Goal: Transaction & Acquisition: Purchase product/service

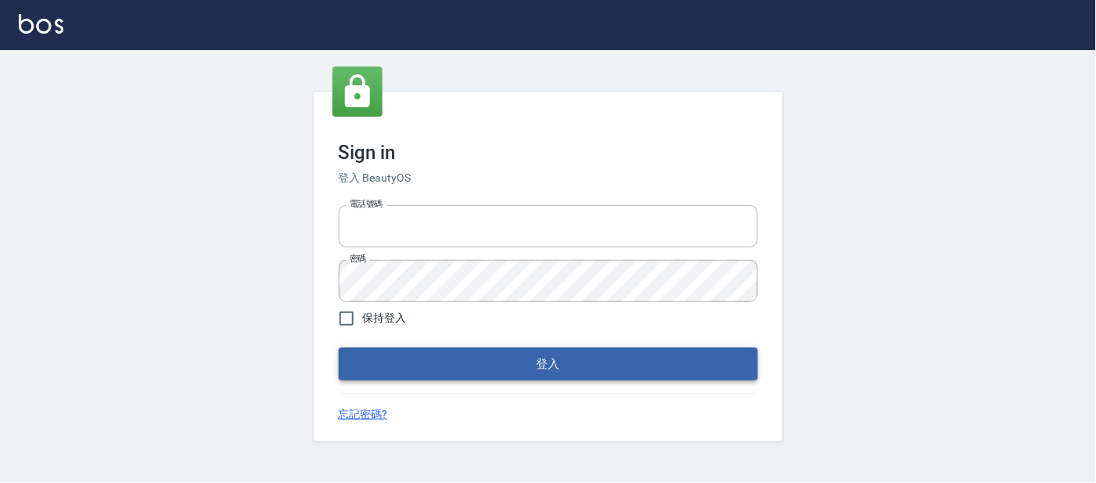
type input "25866822"
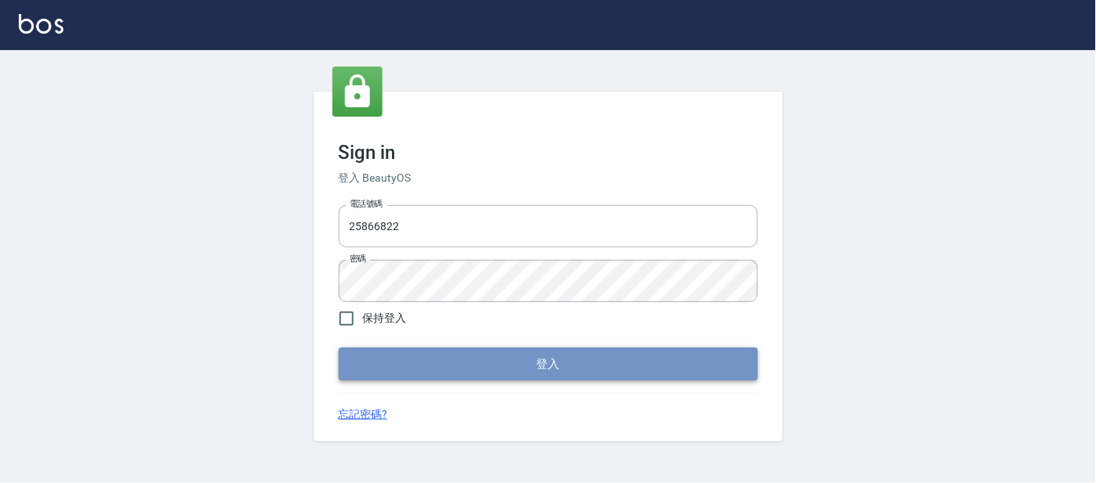
click at [394, 367] on button "登入" at bounding box center [548, 363] width 419 height 33
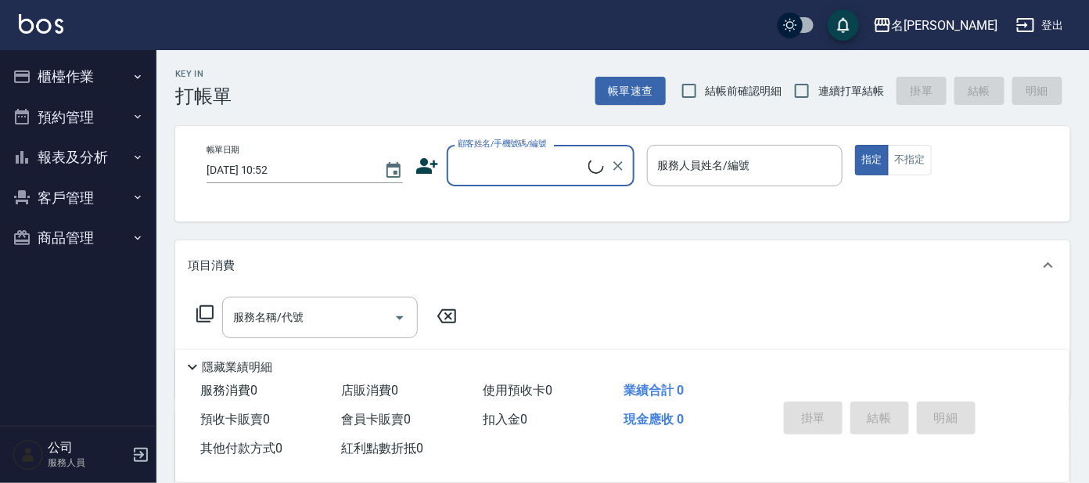
click at [74, 89] on button "櫃檯作業" at bounding box center [78, 76] width 144 height 41
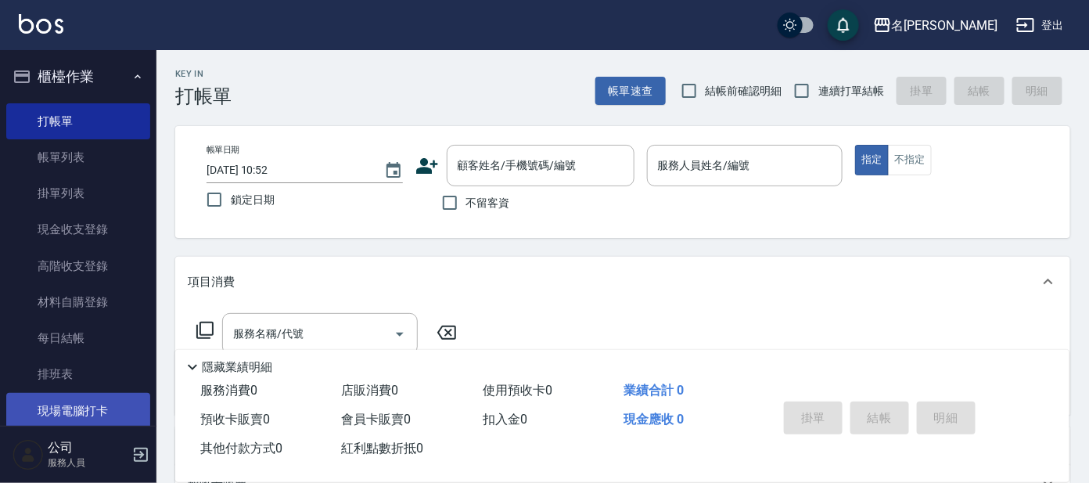
click at [79, 409] on link "現場電腦打卡" at bounding box center [78, 411] width 144 height 36
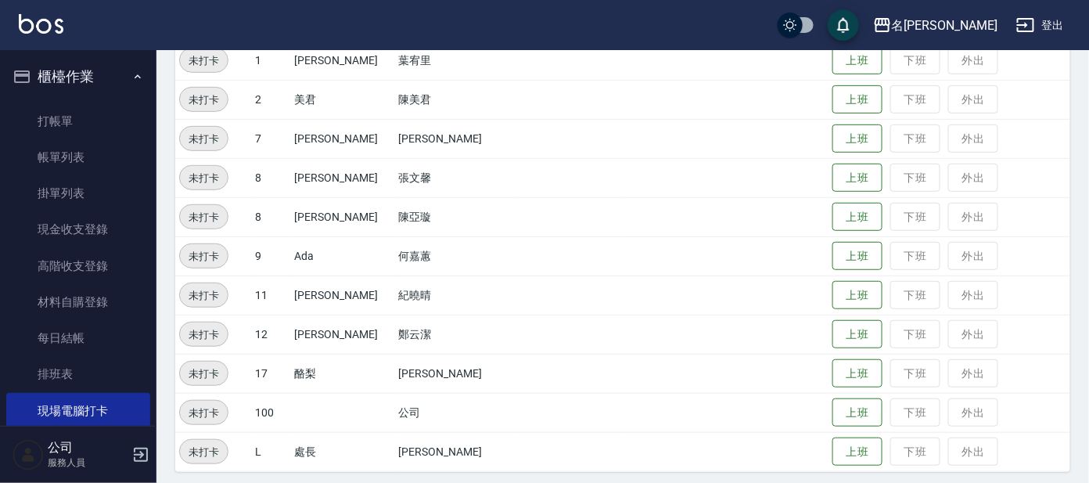
scroll to position [218, 0]
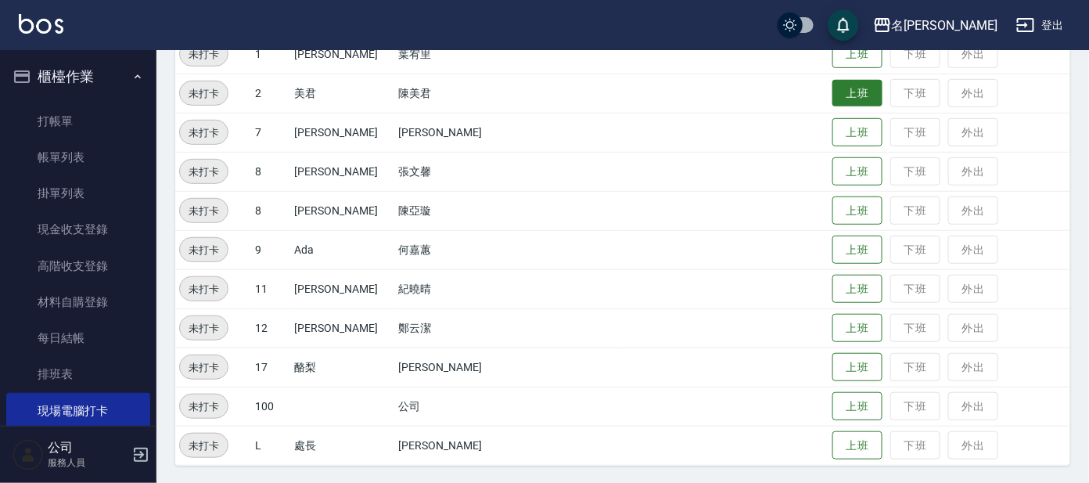
click at [836, 93] on button "上班" at bounding box center [857, 93] width 50 height 27
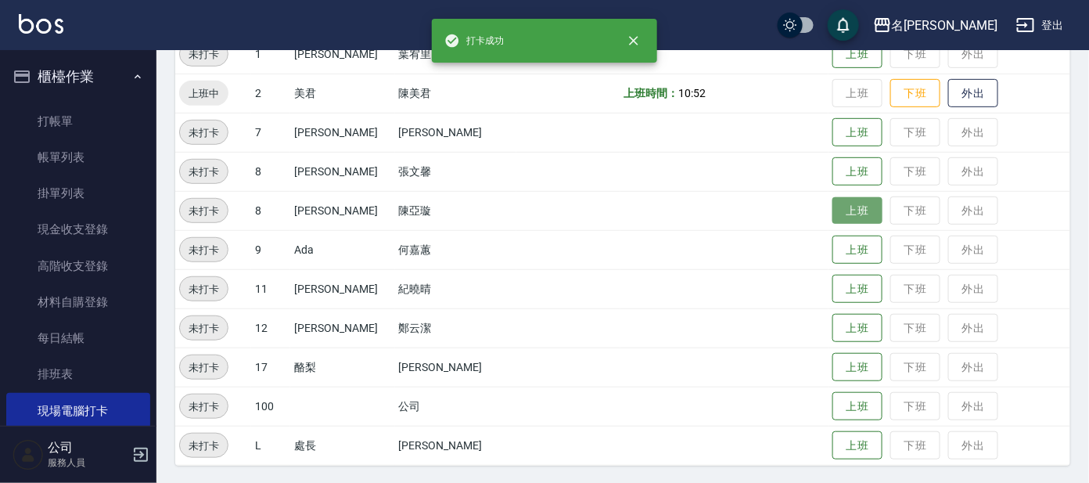
click at [835, 203] on button "上班" at bounding box center [857, 210] width 50 height 27
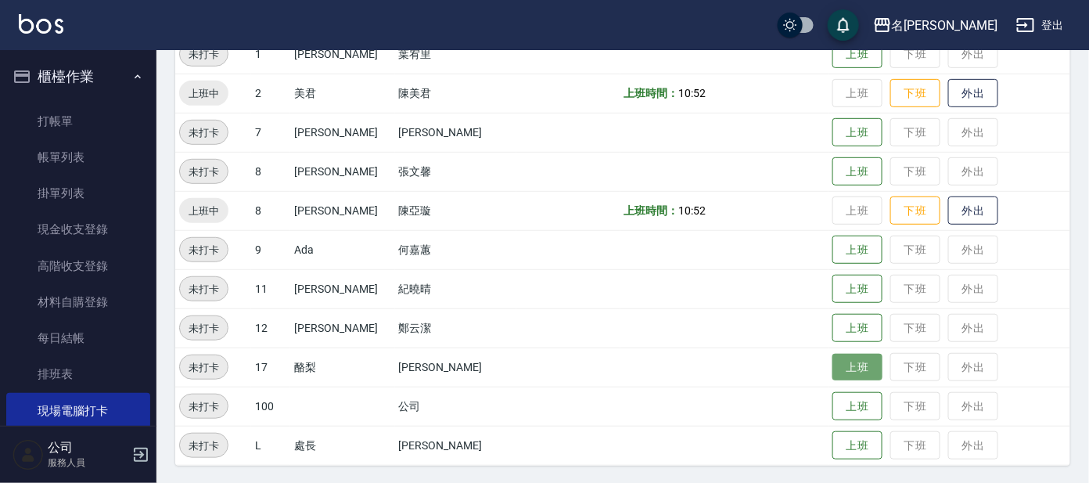
click at [846, 361] on button "上班" at bounding box center [857, 367] width 50 height 27
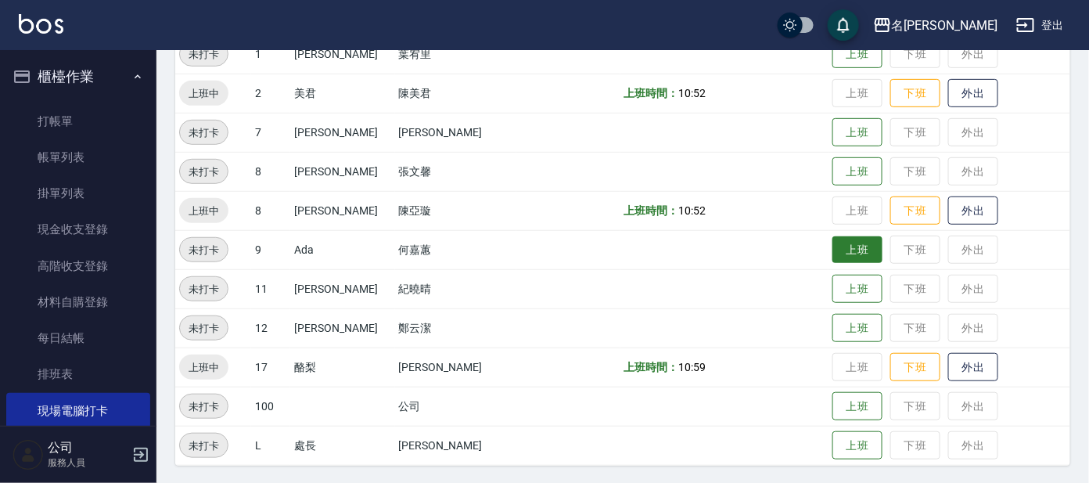
click at [844, 251] on button "上班" at bounding box center [857, 249] width 50 height 27
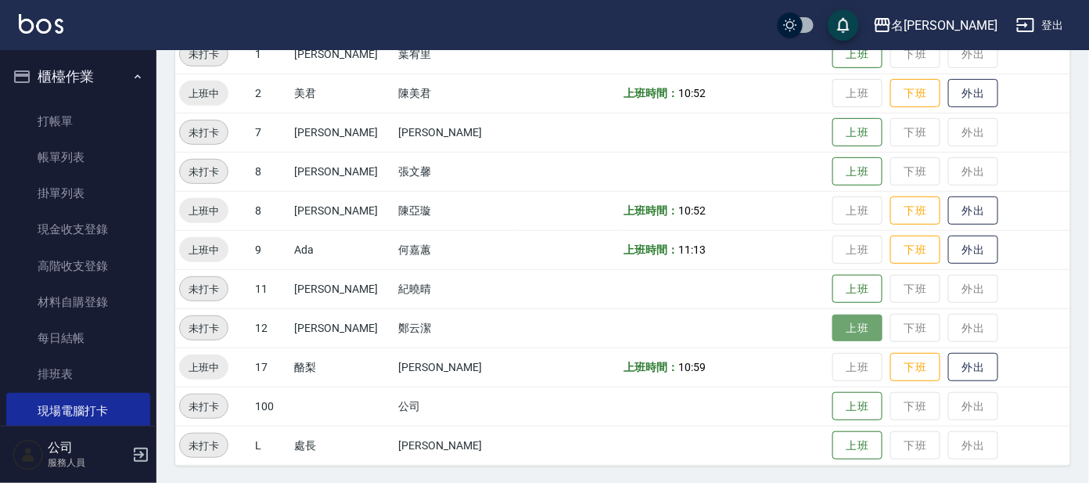
click at [845, 315] on button "上班" at bounding box center [857, 328] width 50 height 27
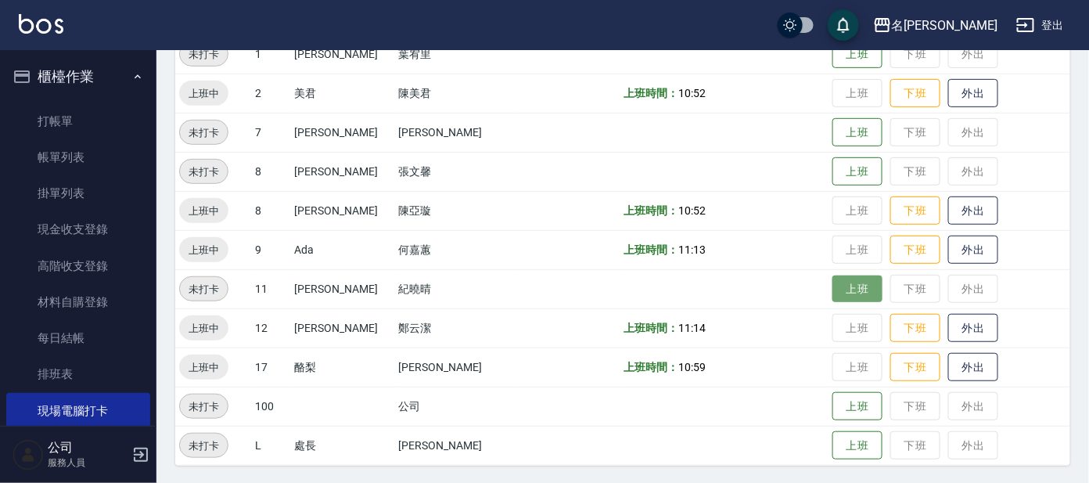
click at [849, 282] on button "上班" at bounding box center [857, 288] width 50 height 27
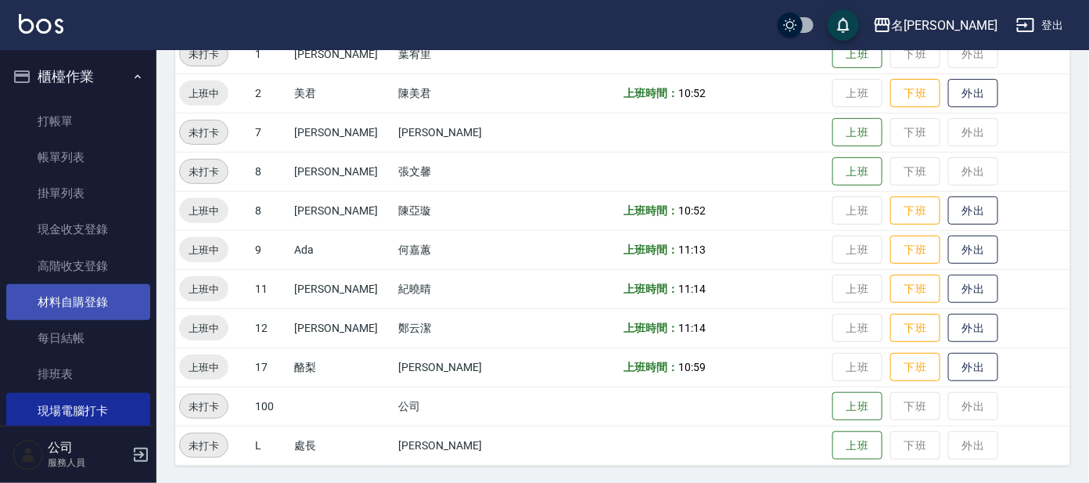
scroll to position [97, 0]
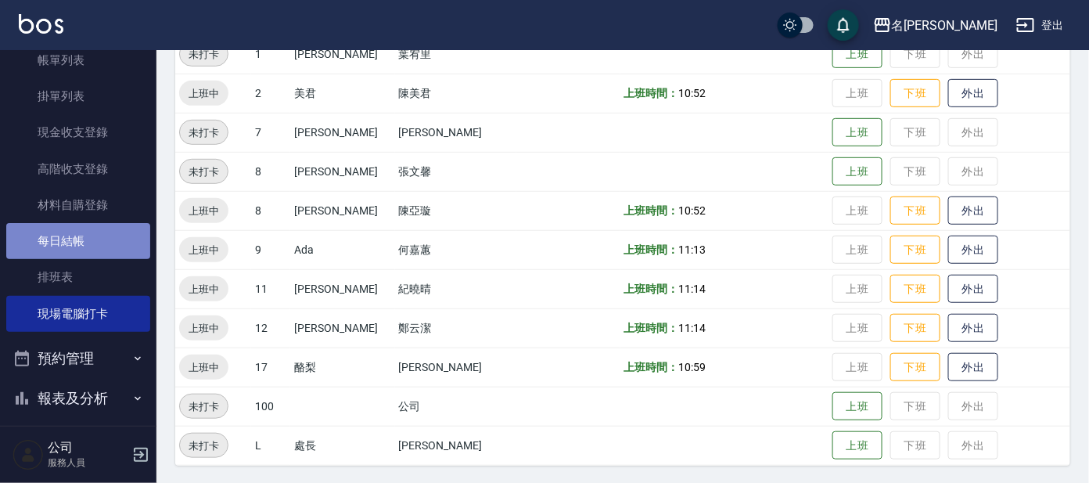
click at [98, 223] on link "每日結帳" at bounding box center [78, 241] width 144 height 36
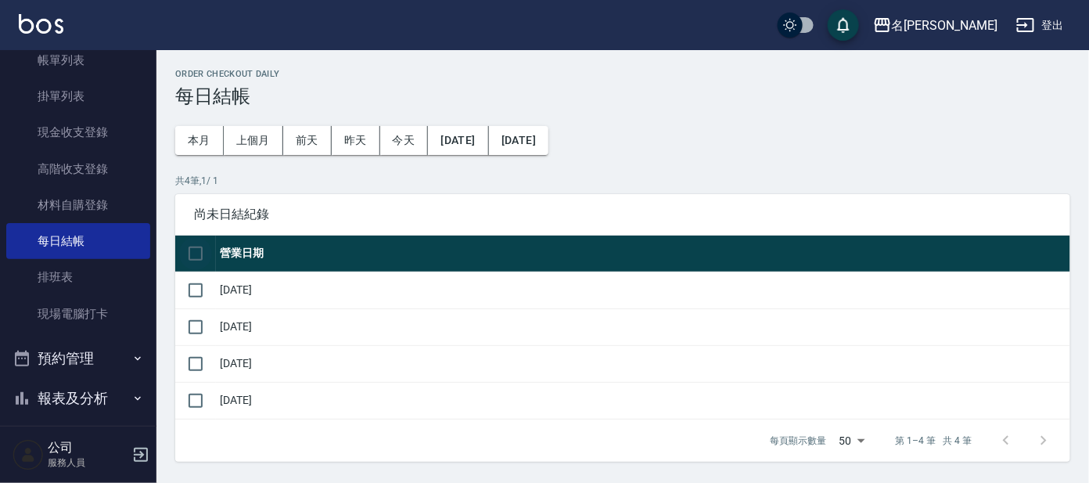
click at [194, 259] on input "checkbox" at bounding box center [195, 253] width 33 height 33
checkbox input "true"
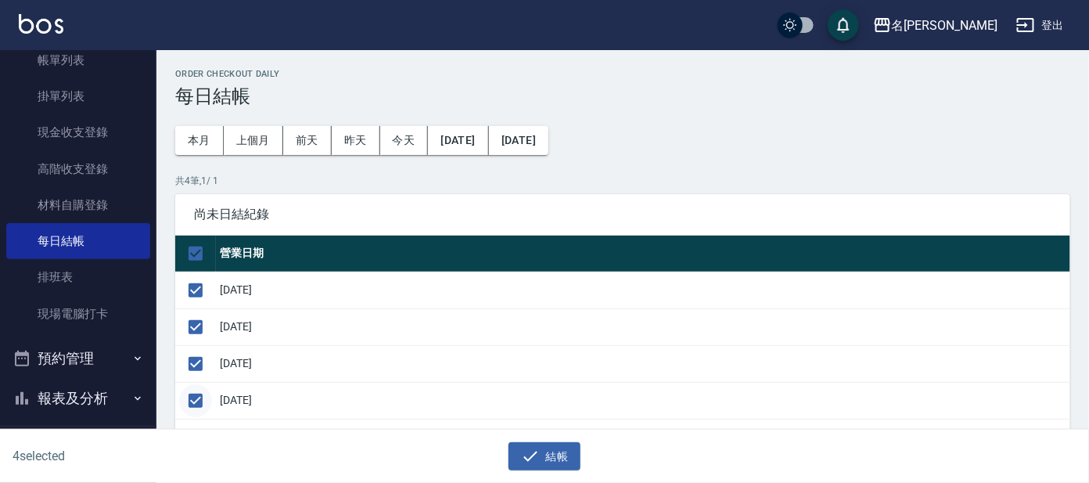
click at [202, 404] on input "checkbox" at bounding box center [195, 400] width 33 height 33
checkbox input "false"
click at [563, 446] on button "結帳" at bounding box center [545, 456] width 73 height 29
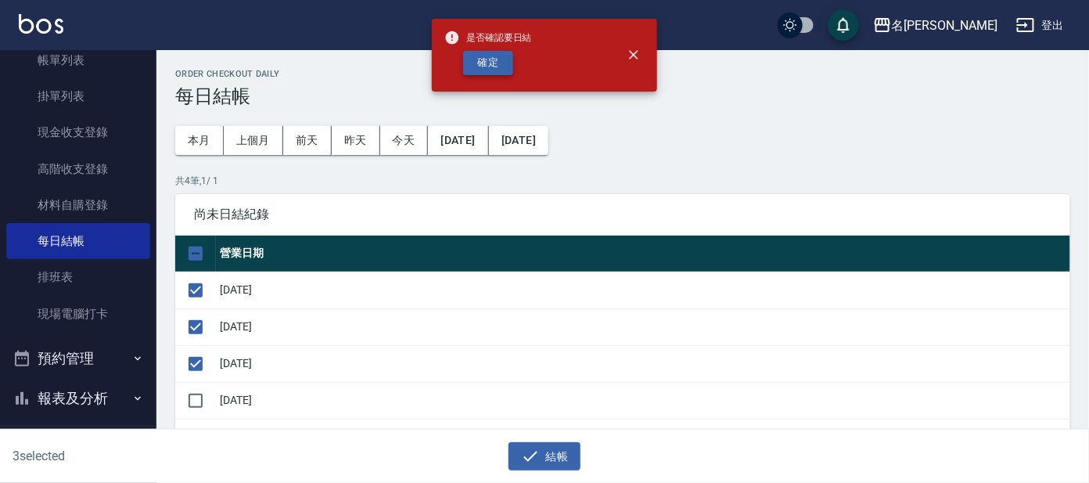
click at [483, 68] on button "確定" at bounding box center [488, 63] width 50 height 24
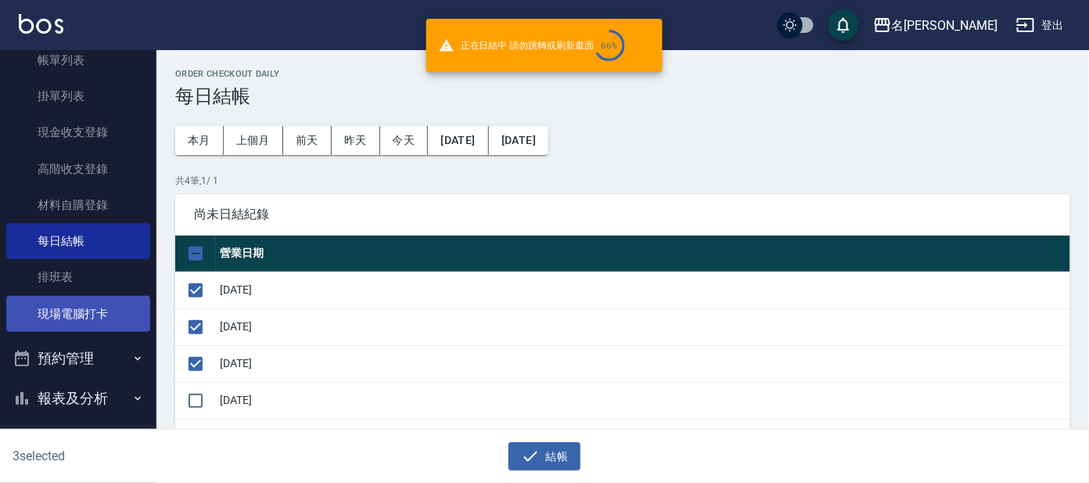
checkbox input "false"
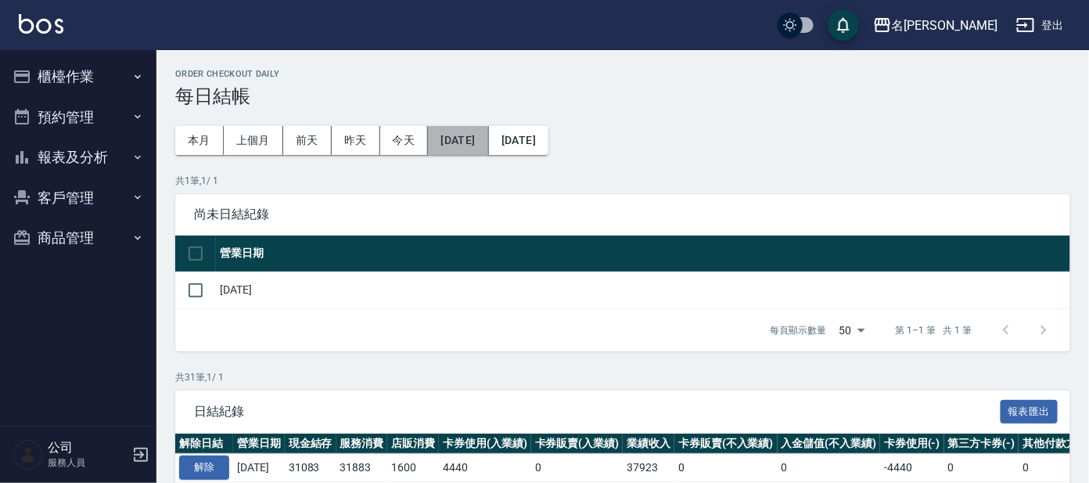
click at [469, 148] on button "[DATE]" at bounding box center [458, 140] width 60 height 29
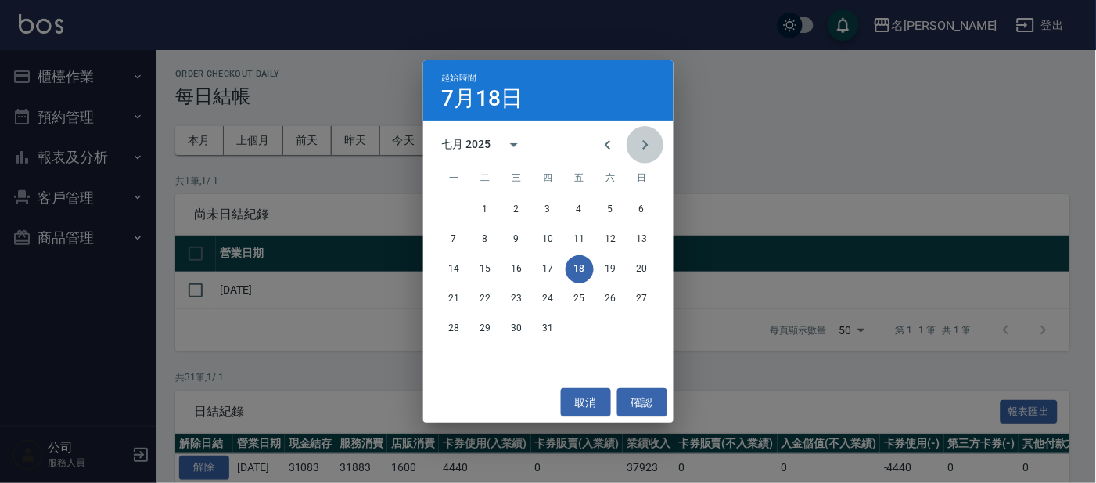
click at [651, 149] on icon "Next month" at bounding box center [645, 144] width 19 height 19
click at [576, 268] on button "15" at bounding box center [580, 269] width 28 height 28
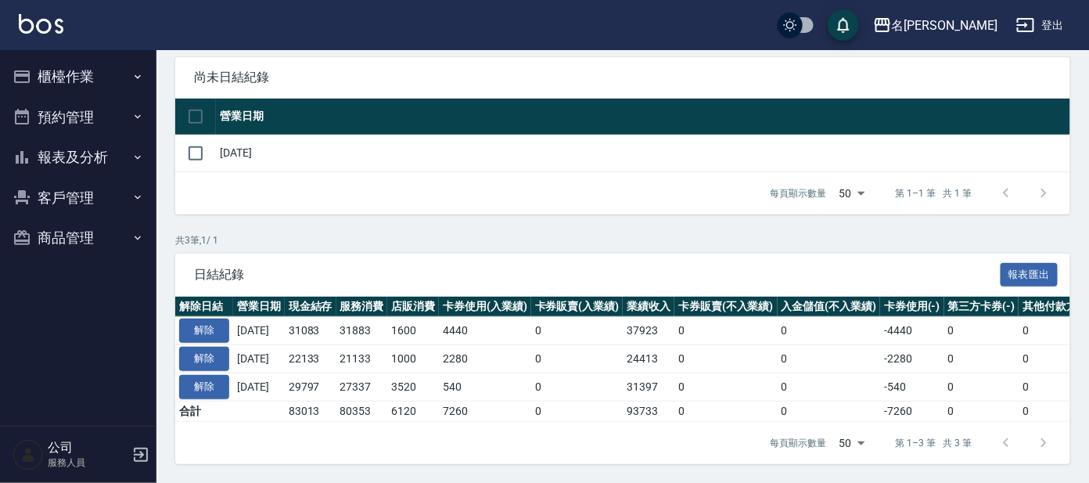
scroll to position [52, 0]
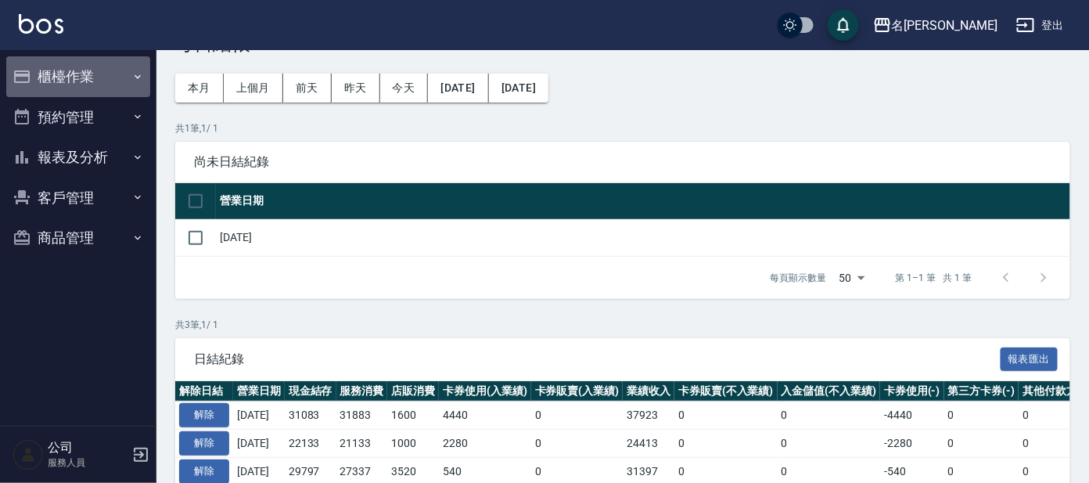
click at [62, 73] on button "櫃檯作業" at bounding box center [78, 76] width 144 height 41
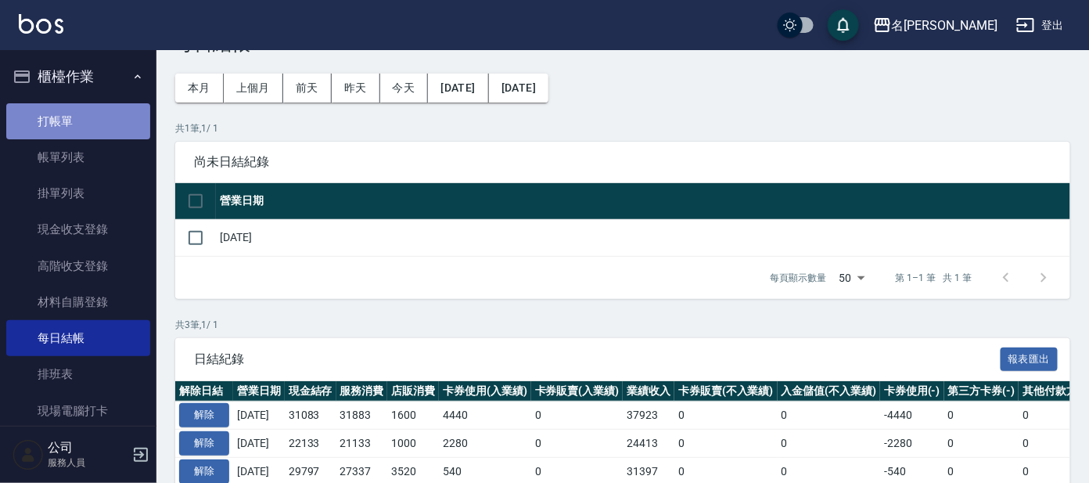
click at [86, 130] on link "打帳單" at bounding box center [78, 121] width 144 height 36
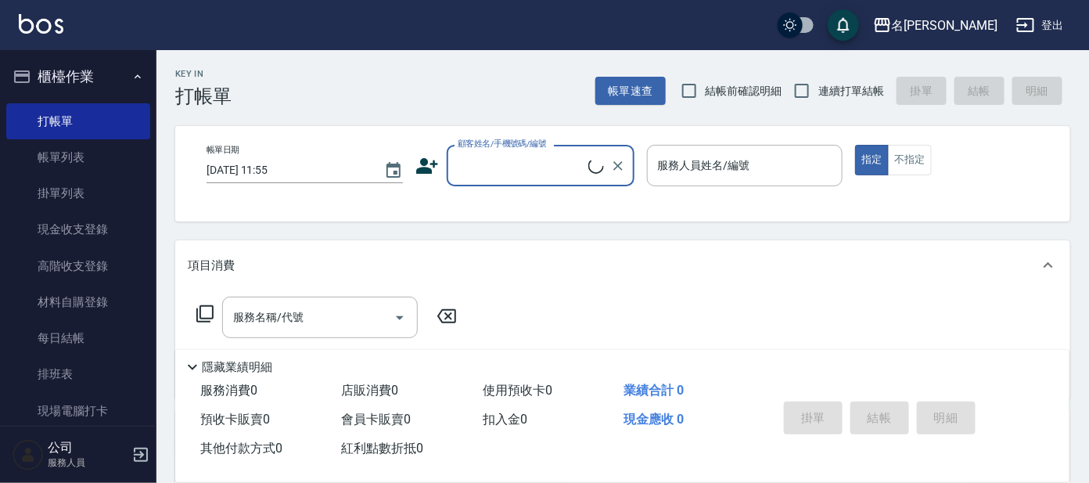
click at [565, 154] on input "顧客姓名/手機號碼/編號" at bounding box center [521, 165] width 135 height 27
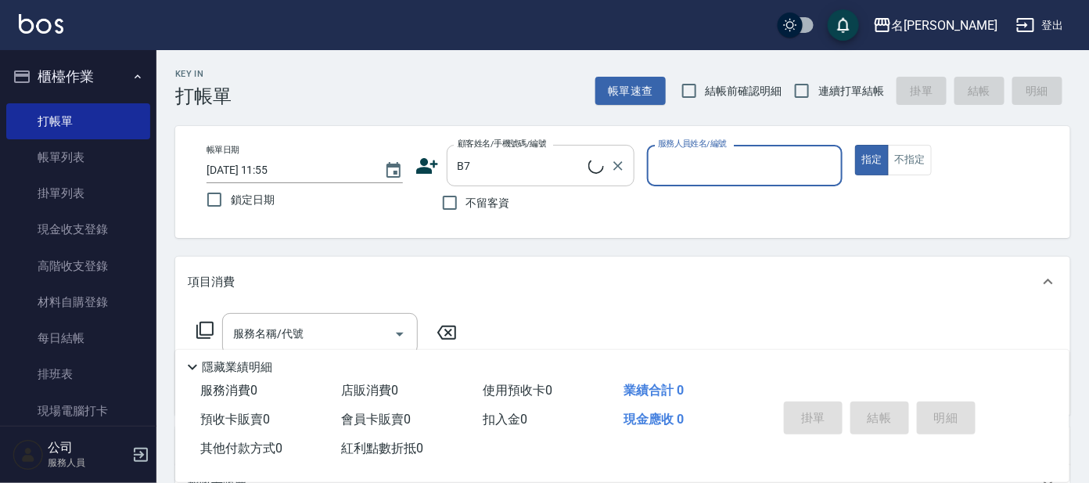
type input "刑[PERSON_NAME]/0987165343/B7"
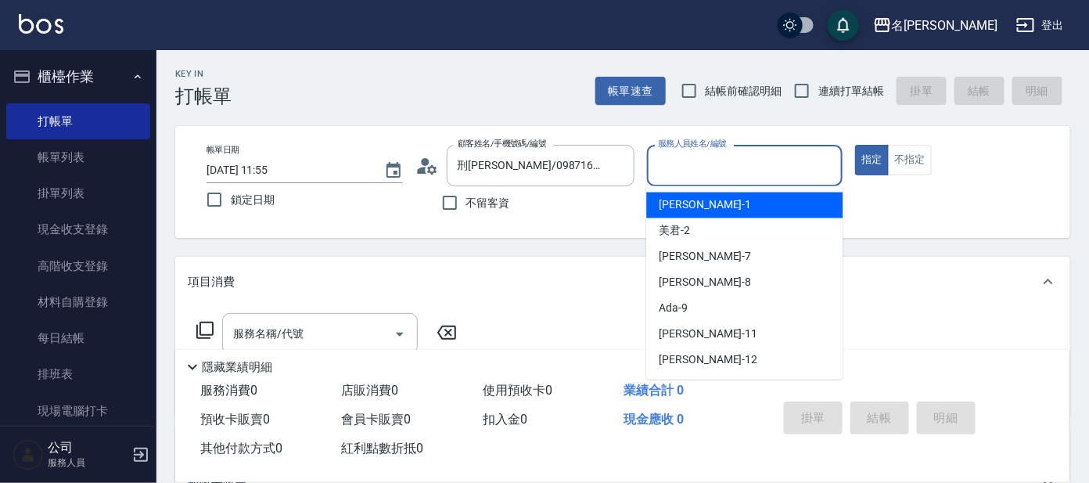
click at [727, 177] on input "服務人員姓名/編號" at bounding box center [745, 165] width 182 height 27
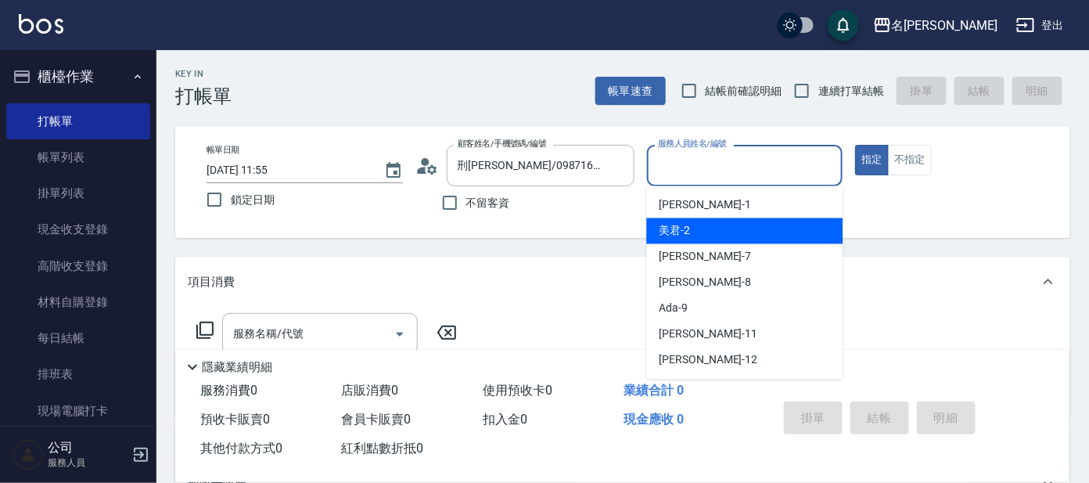
drag, startPoint x: 722, startPoint y: 224, endPoint x: 690, endPoint y: 237, distance: 34.7
click at [721, 224] on div "美君 -2" at bounding box center [744, 231] width 196 height 26
type input "美君-2"
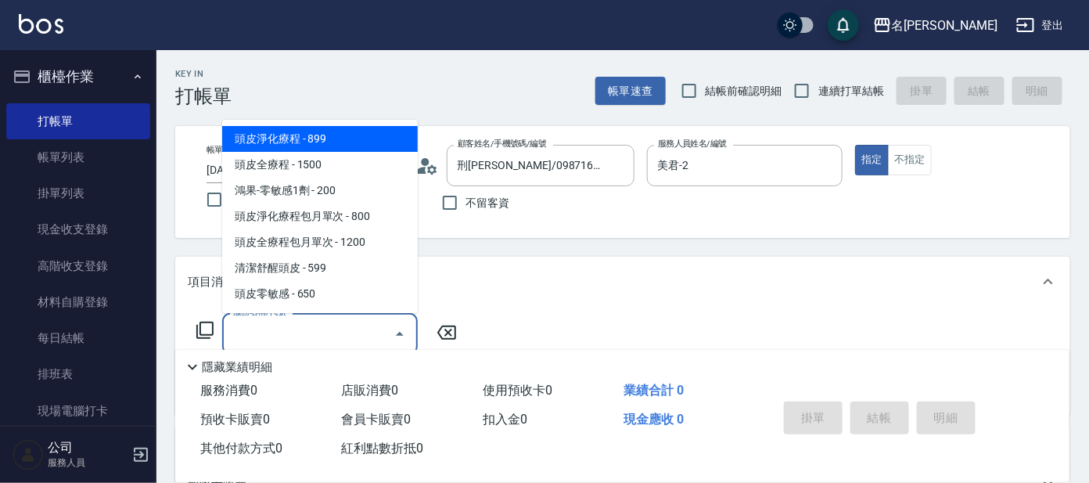
click at [299, 343] on input "服務名稱/代號" at bounding box center [308, 333] width 158 height 27
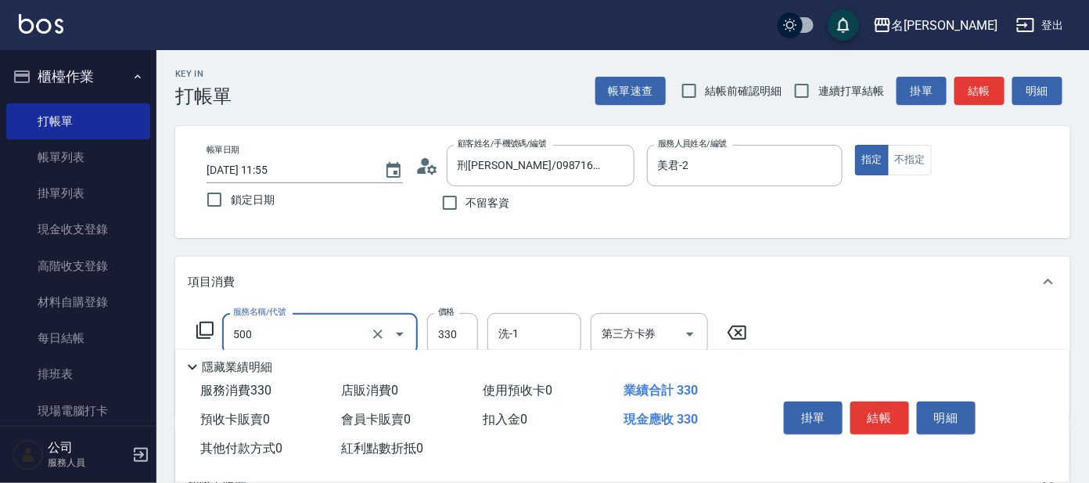
type input "高階洗髮(500)"
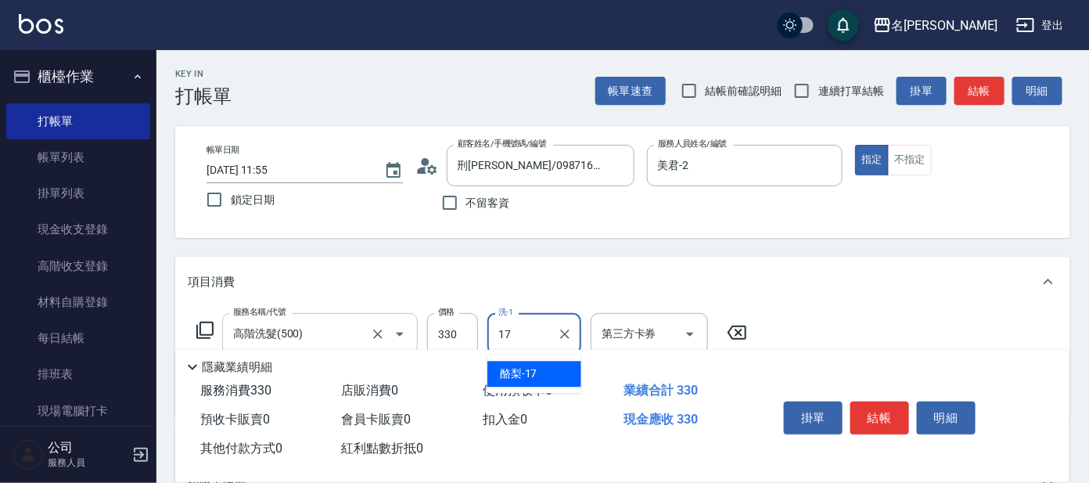
type input "酪梨-17"
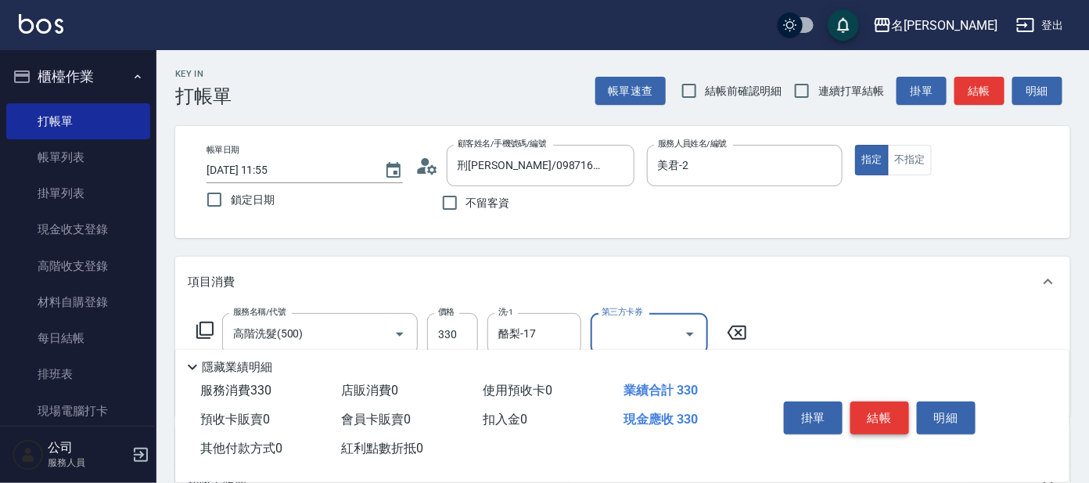
click at [892, 408] on button "結帳" at bounding box center [879, 417] width 59 height 33
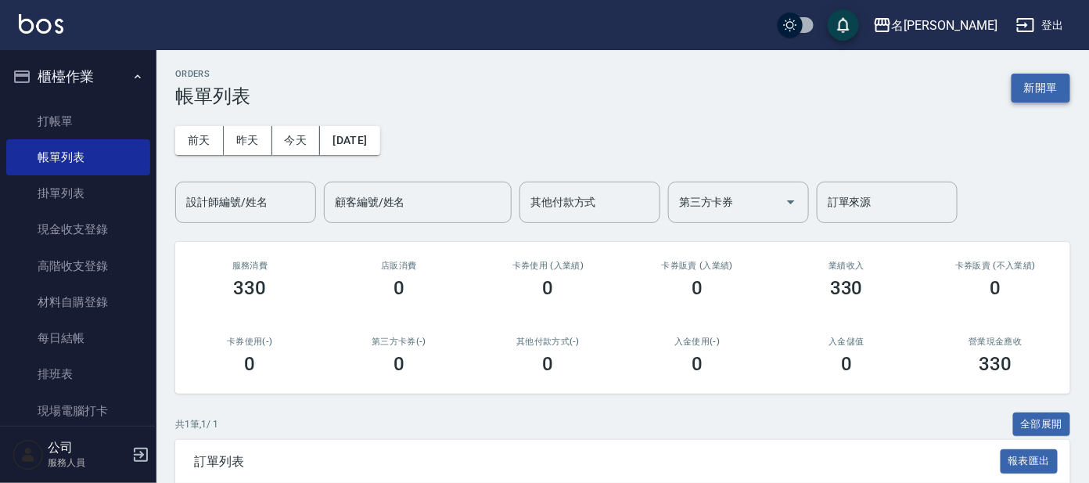
click at [1063, 83] on button "新開單" at bounding box center [1041, 88] width 59 height 29
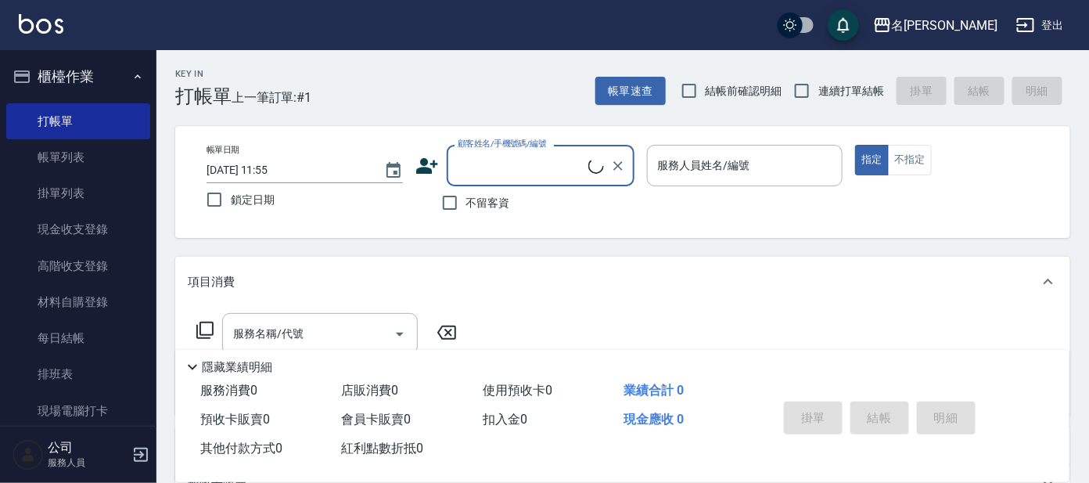
click at [531, 161] on input "顧客姓名/手機號碼/編號" at bounding box center [521, 165] width 135 height 27
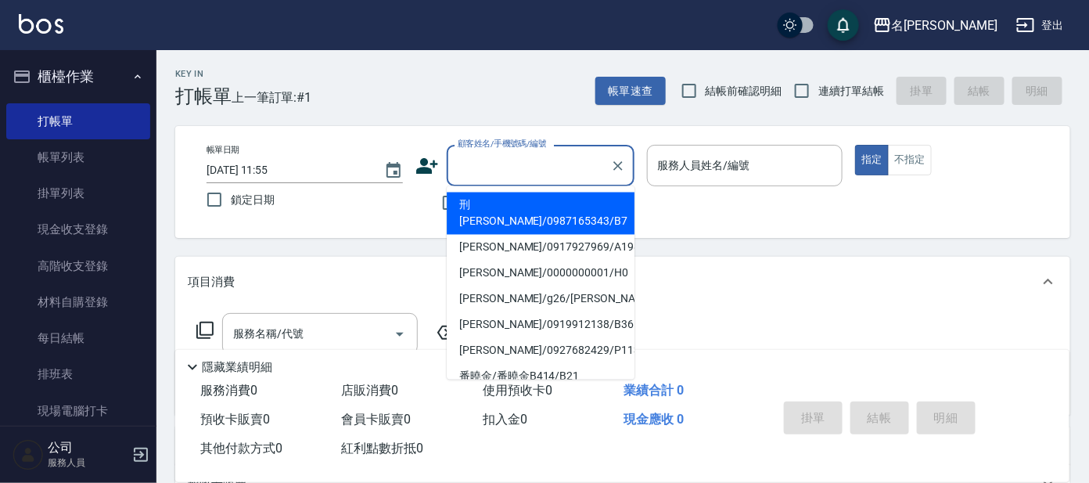
click at [535, 198] on li "刑[PERSON_NAME]/0987165343/B7" at bounding box center [541, 213] width 188 height 42
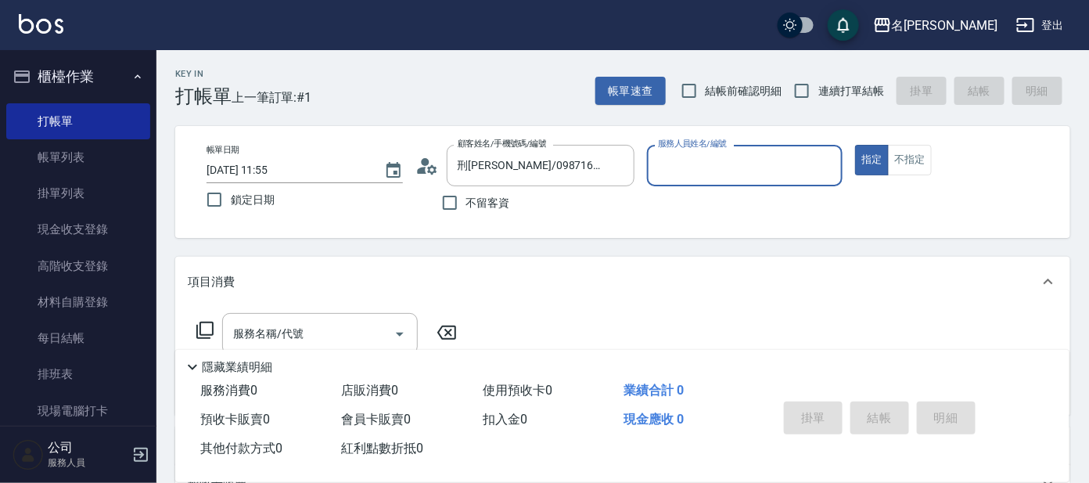
type input "刑[PERSON_NAME]/0987165343/B7"
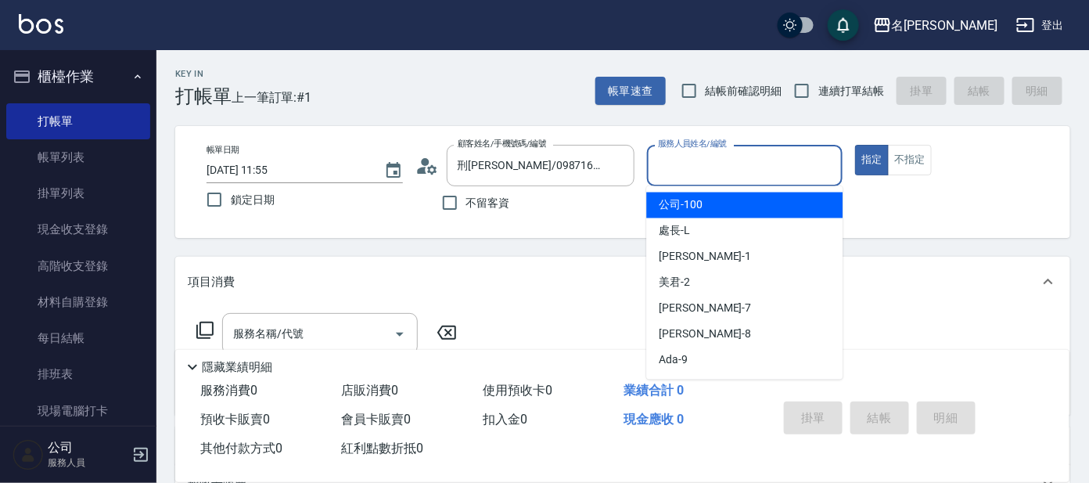
click at [751, 158] on input "服務人員姓名/編號" at bounding box center [745, 165] width 182 height 27
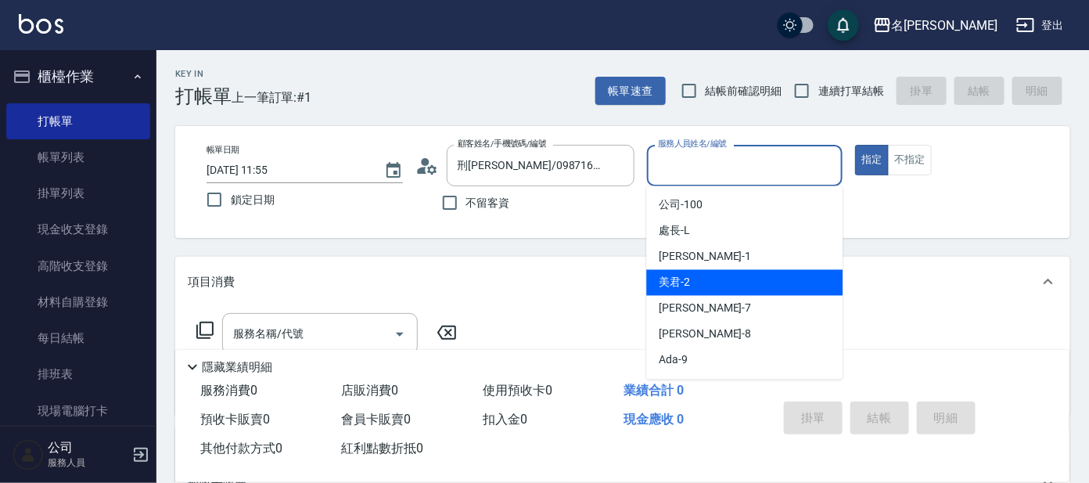
click at [739, 286] on div "美君 -2" at bounding box center [744, 283] width 196 height 26
type input "美君-2"
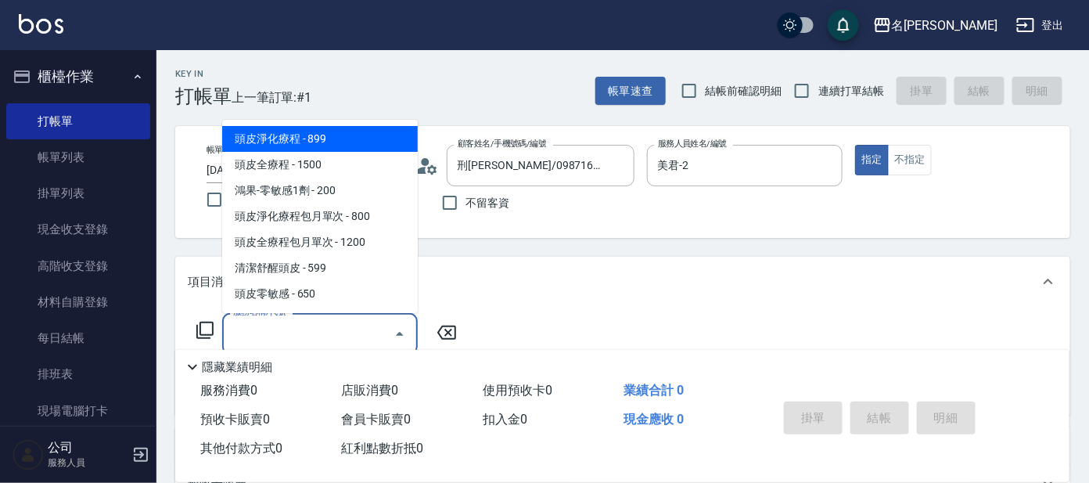
click at [367, 337] on input "服務名稱/代號" at bounding box center [308, 333] width 158 height 27
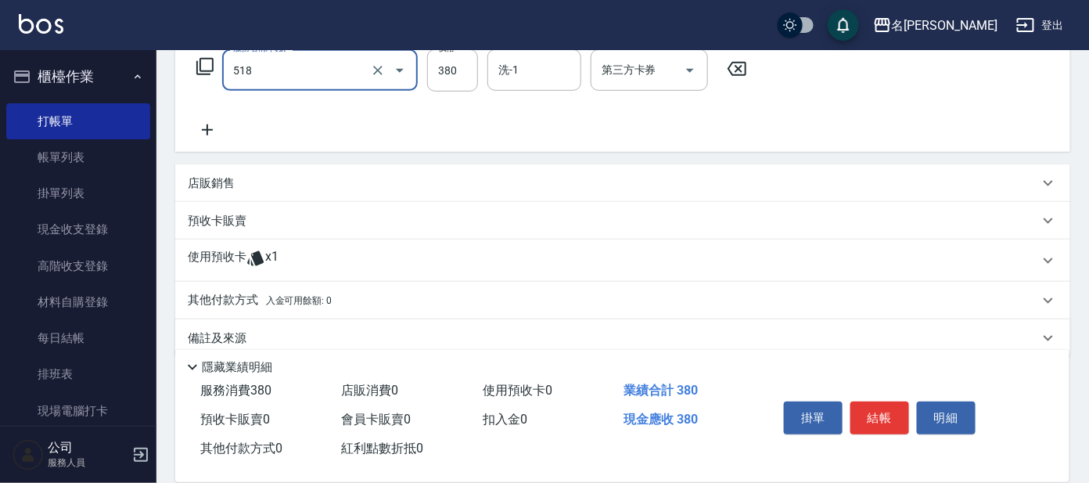
scroll to position [283, 0]
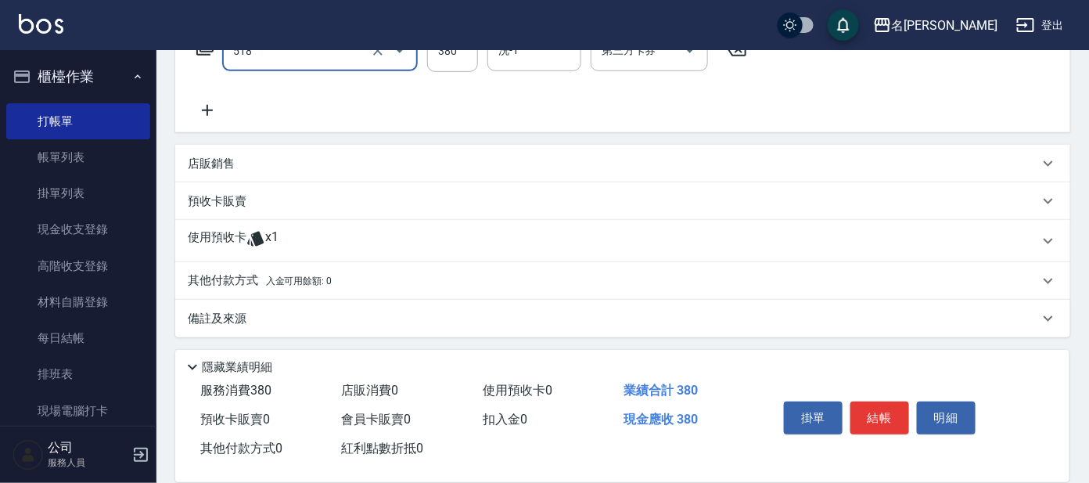
type input "舒壓+洗髮+養髮(518)"
click at [207, 101] on icon at bounding box center [207, 110] width 39 height 19
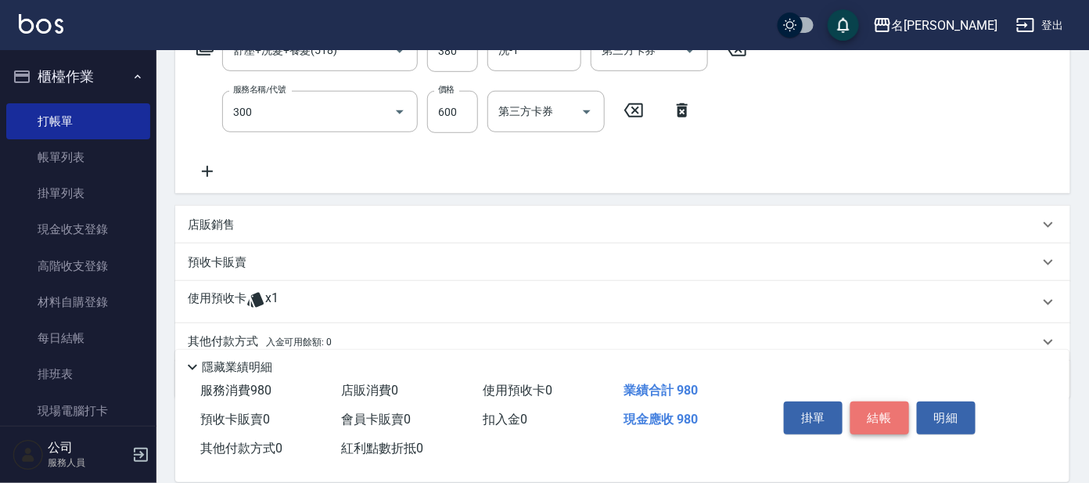
type input "剪髮 講師級設計師(300)"
click at [890, 415] on button "結帳" at bounding box center [879, 417] width 59 height 33
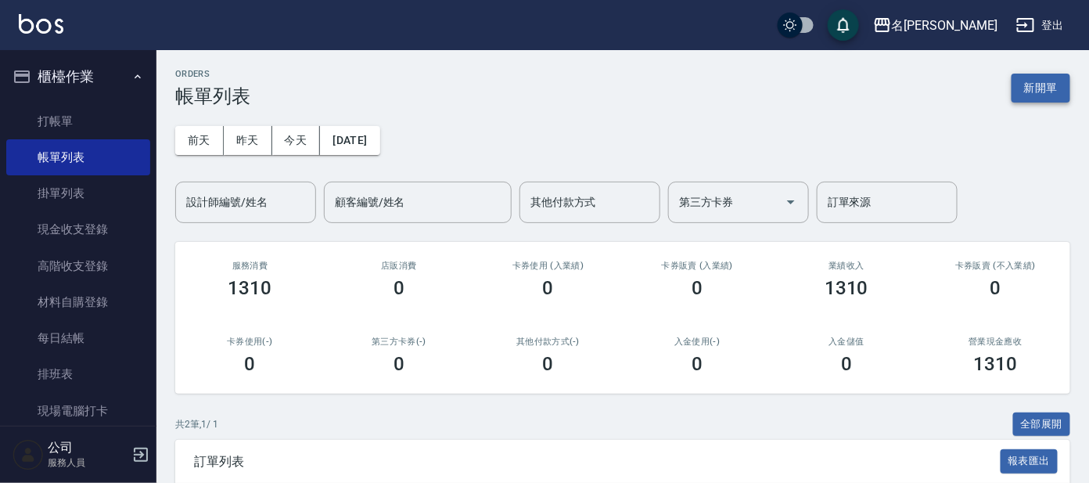
click at [1050, 88] on button "新開單" at bounding box center [1041, 88] width 59 height 29
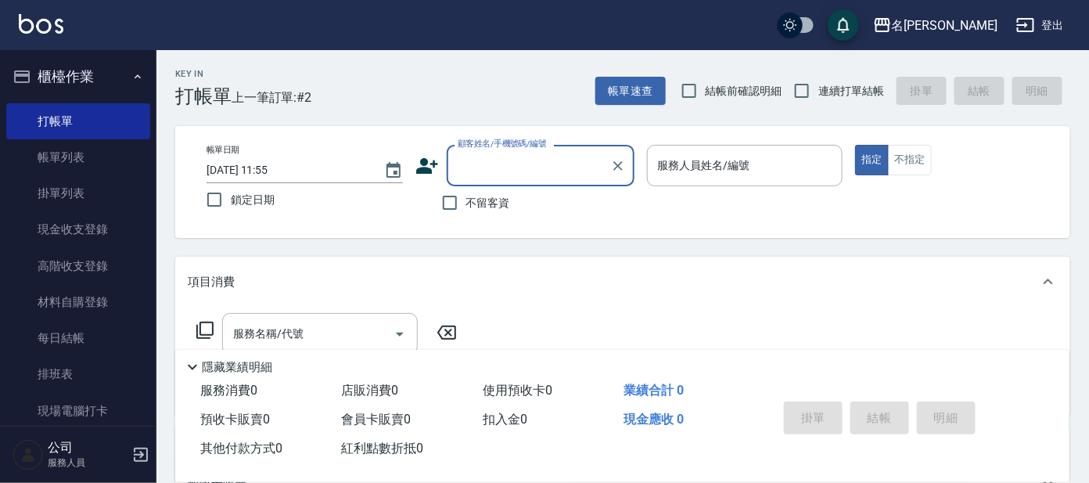
click at [519, 177] on input "顧客姓名/手機號碼/編號" at bounding box center [529, 165] width 150 height 27
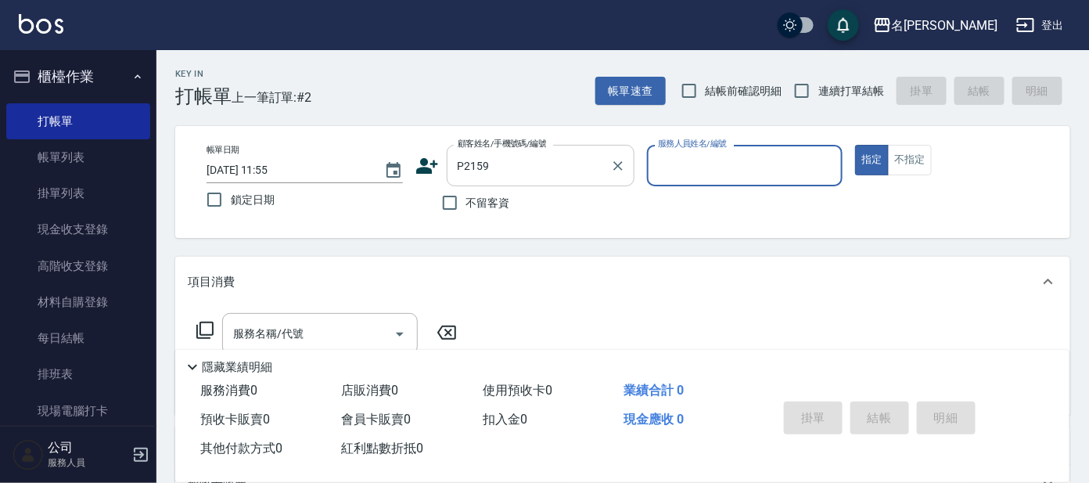
type input "[PERSON_NAME]/0926596636/P2159"
type input "公司 -100"
click at [825, 164] on icon "Clear" at bounding box center [826, 165] width 9 height 9
click at [804, 171] on input "服務人員姓名/編號" at bounding box center [745, 165] width 182 height 27
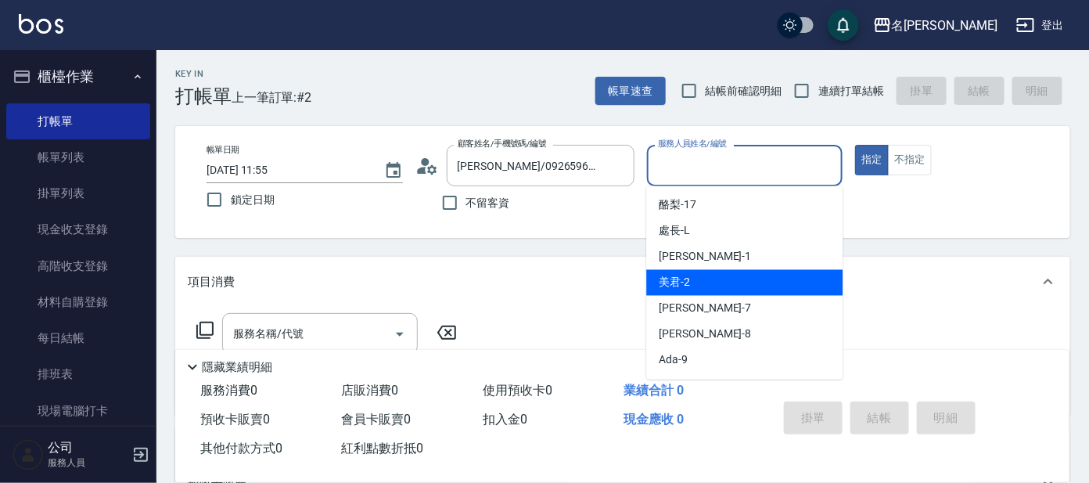
click at [787, 270] on div "美君 -2" at bounding box center [744, 283] width 196 height 26
type input "美君-2"
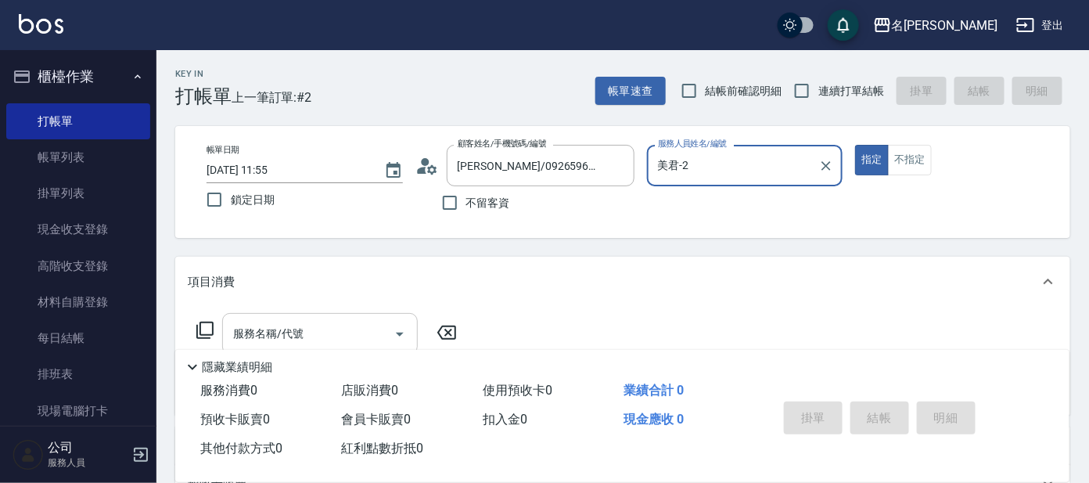
click at [343, 336] on input "服務名稱/代號" at bounding box center [308, 333] width 158 height 27
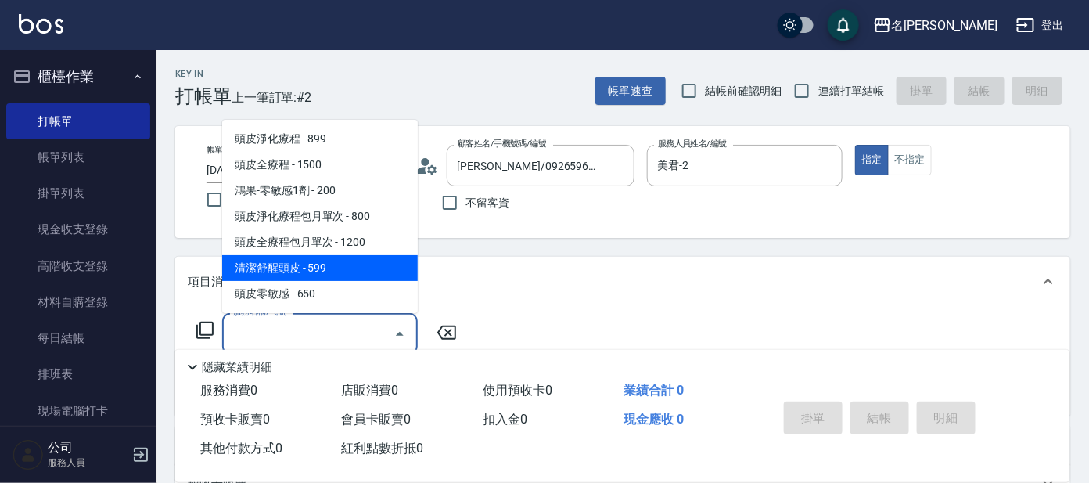
click at [352, 265] on span "清潔舒醒頭皮 - 599" at bounding box center [320, 268] width 196 height 26
type input "清潔舒醒頭皮(110)"
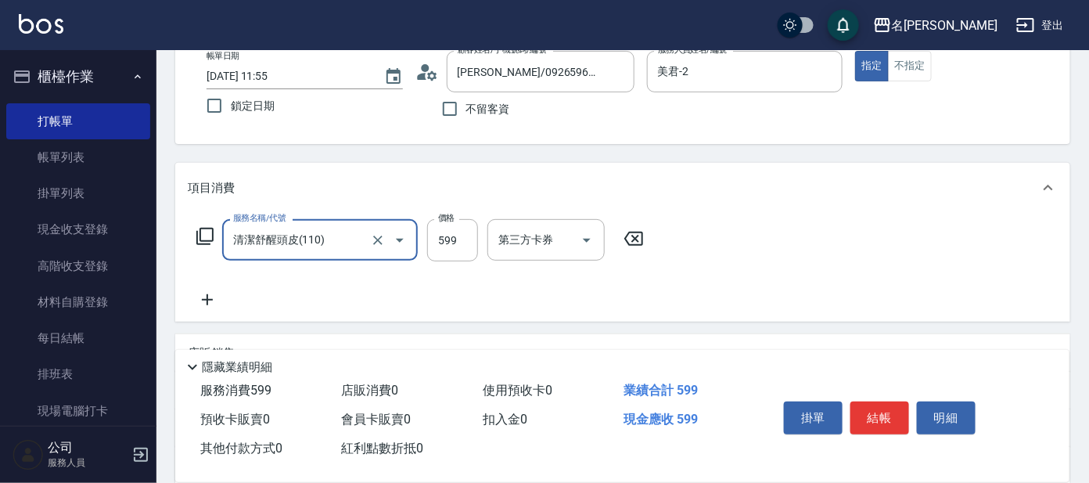
scroll to position [279, 0]
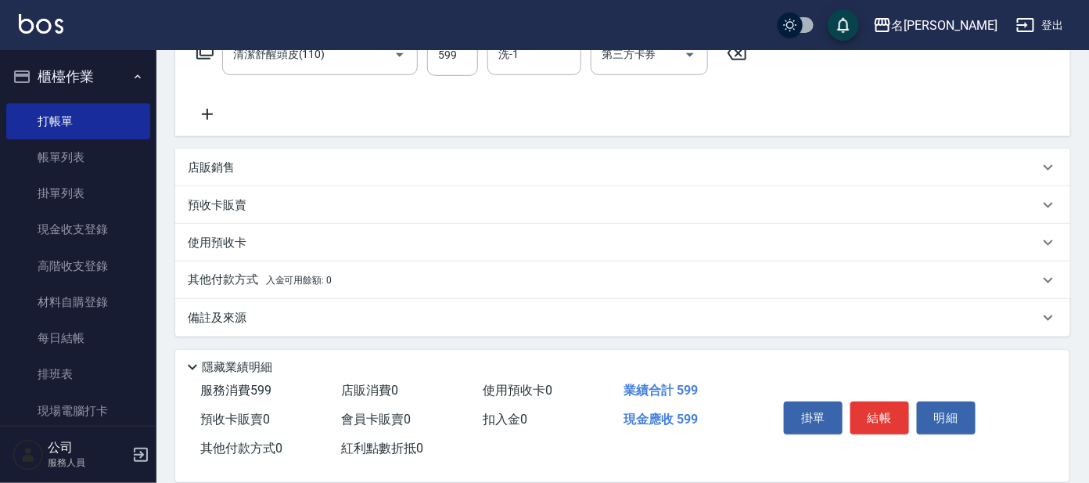
click at [208, 117] on icon at bounding box center [207, 114] width 39 height 19
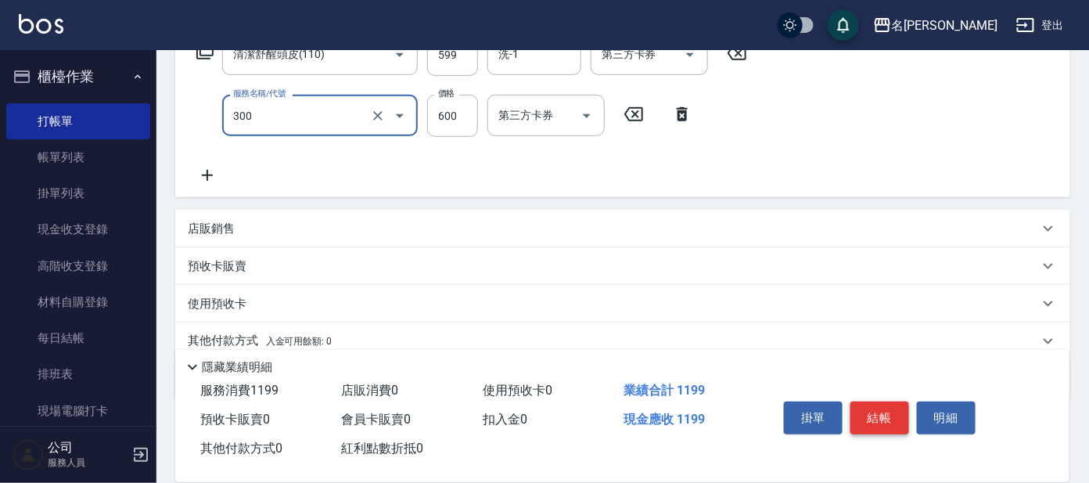
type input "剪髮 講師級設計師(300)"
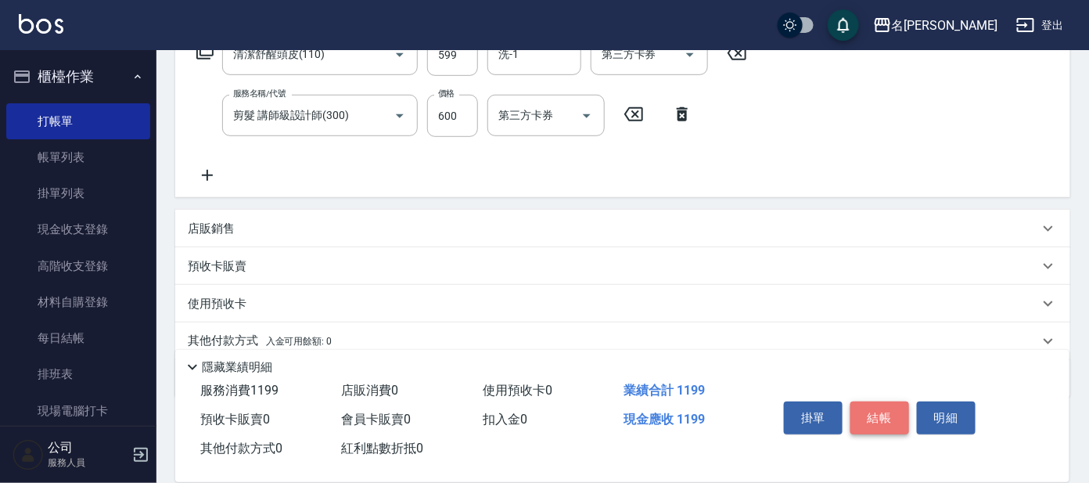
click at [871, 423] on button "結帳" at bounding box center [879, 417] width 59 height 33
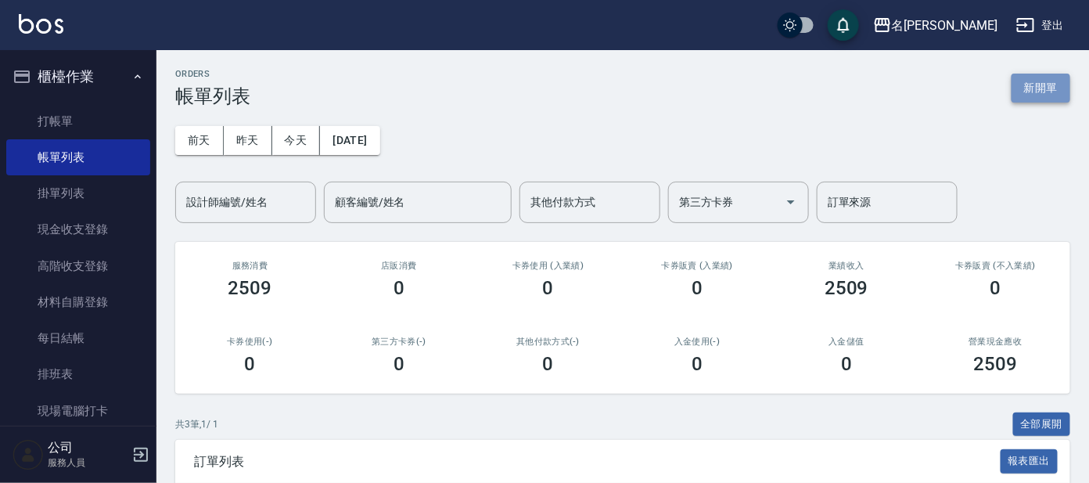
click at [1034, 85] on button "新開單" at bounding box center [1041, 88] width 59 height 29
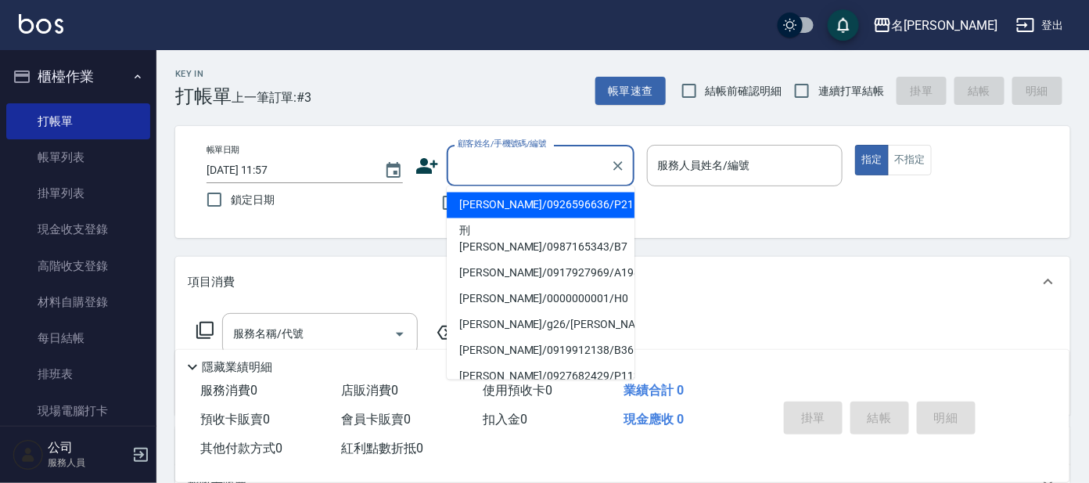
click at [480, 162] on input "顧客姓名/手機號碼/編號" at bounding box center [529, 165] width 150 height 27
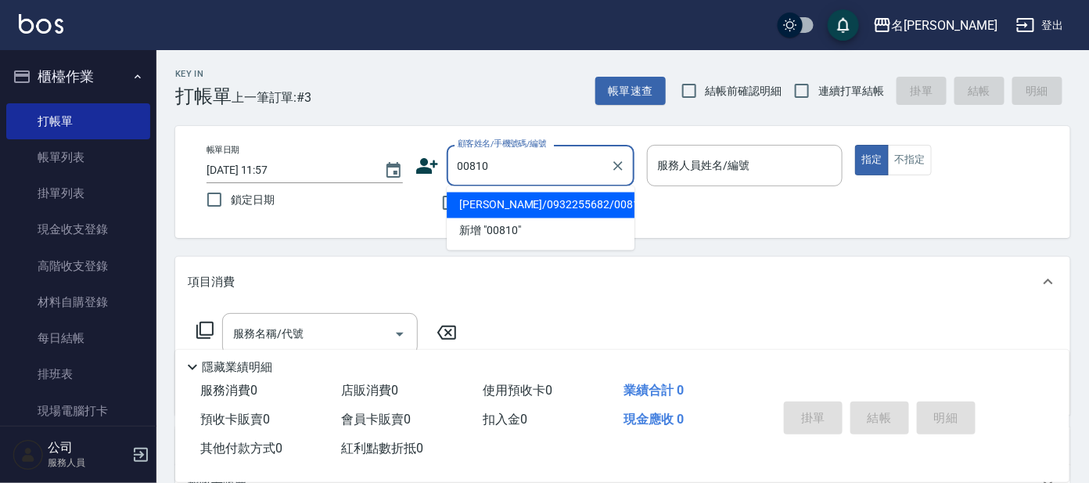
type input "[PERSON_NAME]/0932255682/00810"
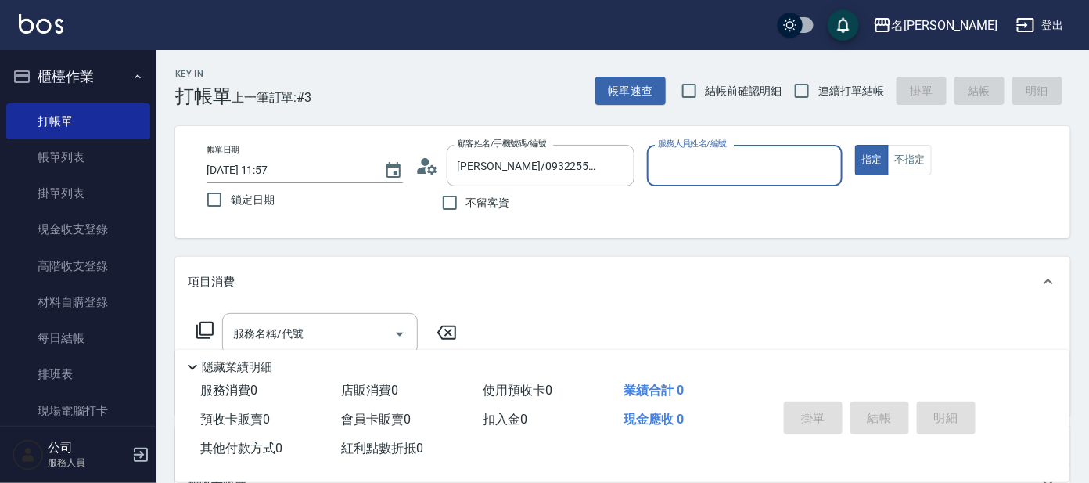
click at [711, 170] on input "服務人員姓名/編號" at bounding box center [745, 165] width 182 height 27
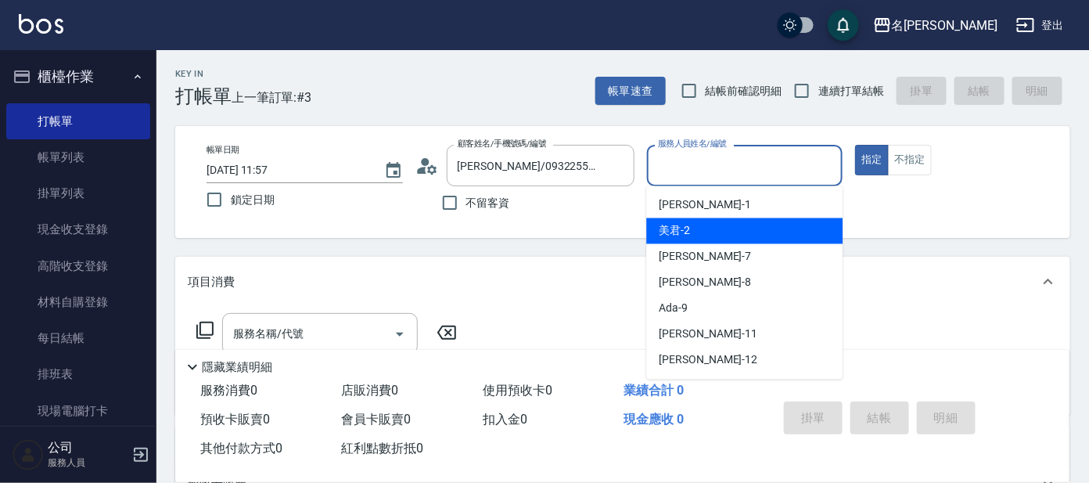
click at [718, 234] on div "美君 -2" at bounding box center [744, 231] width 196 height 26
type input "美君-2"
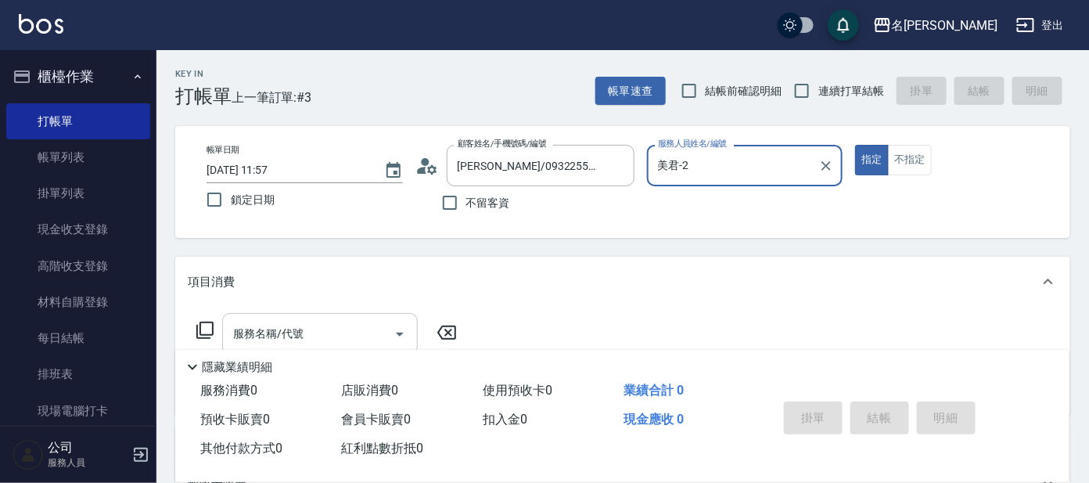
click at [315, 333] on input "服務名稱/代號" at bounding box center [308, 333] width 158 height 27
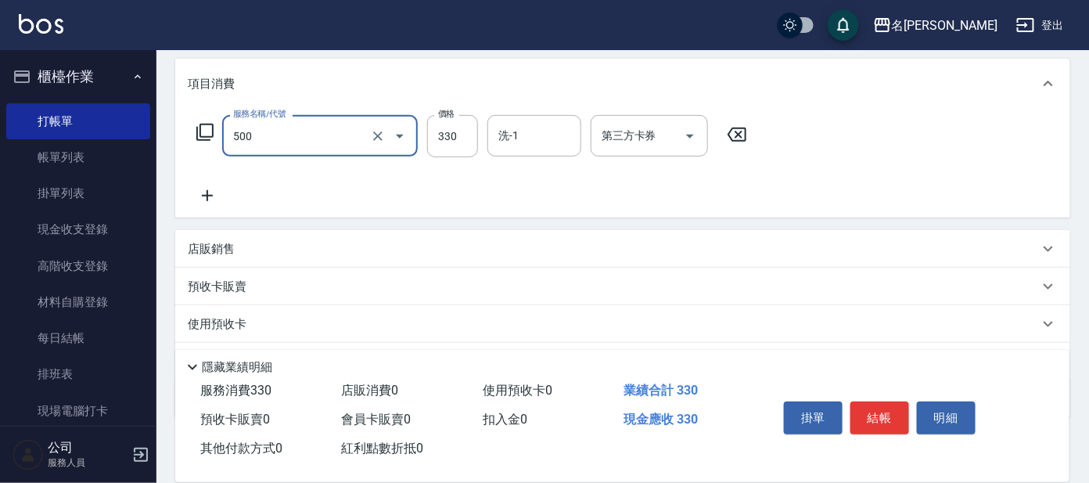
scroll to position [279, 0]
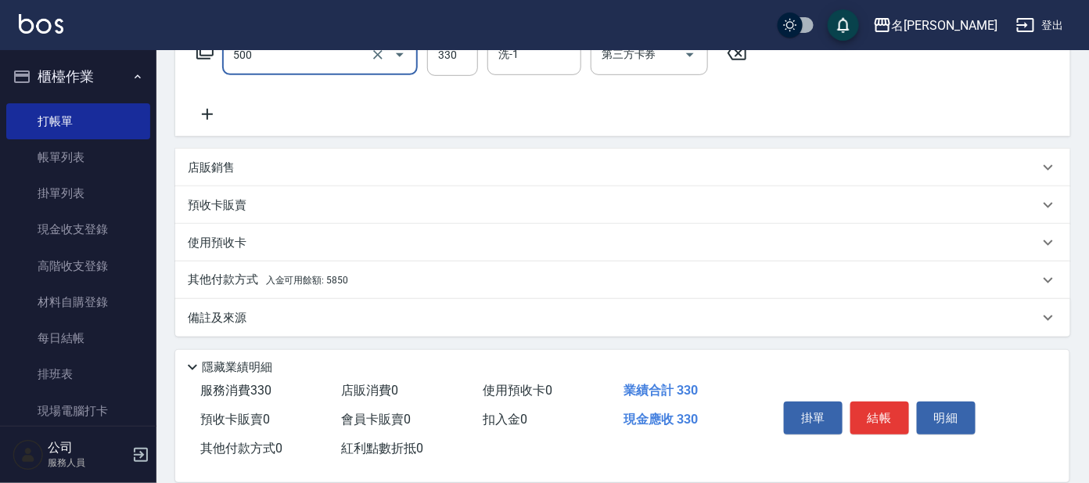
type input "高階洗髮(500)"
click at [322, 271] on p "其他付款方式 入金可用餘額: 5850" at bounding box center [268, 279] width 160 height 17
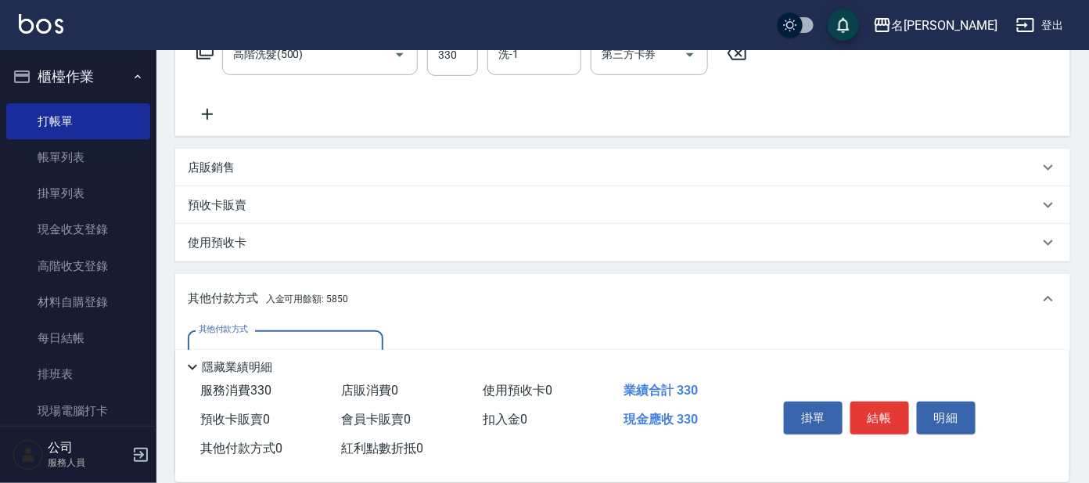
scroll to position [462, 0]
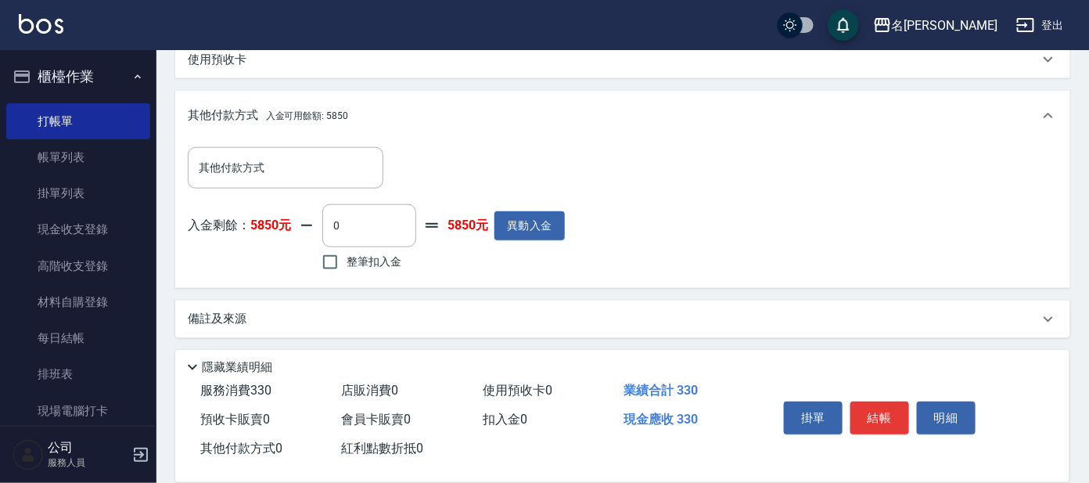
click at [358, 263] on span "整筆扣入金" at bounding box center [374, 261] width 55 height 16
click at [347, 263] on input "整筆扣入金" at bounding box center [330, 262] width 33 height 33
checkbox input "true"
type input "330"
click at [893, 408] on button "結帳" at bounding box center [879, 417] width 59 height 33
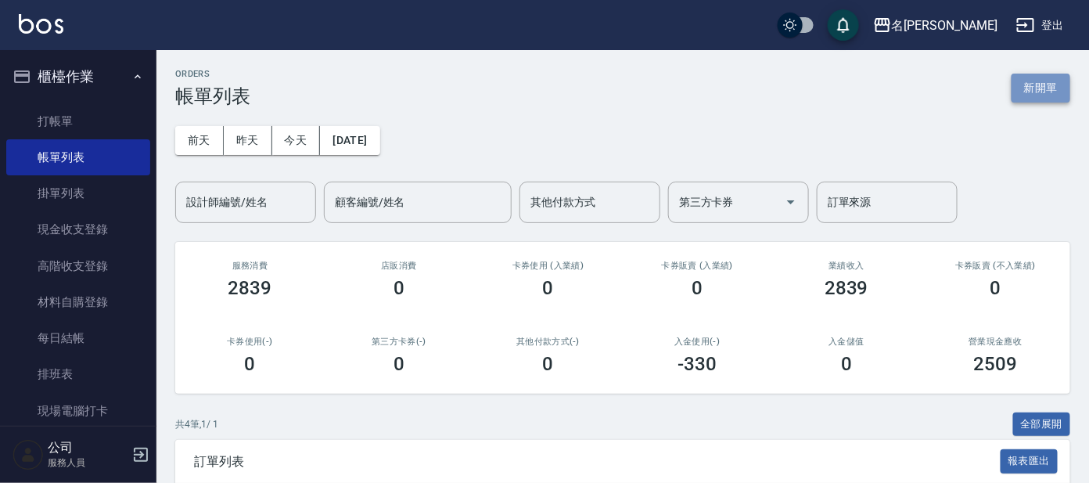
click at [1054, 86] on button "新開單" at bounding box center [1041, 88] width 59 height 29
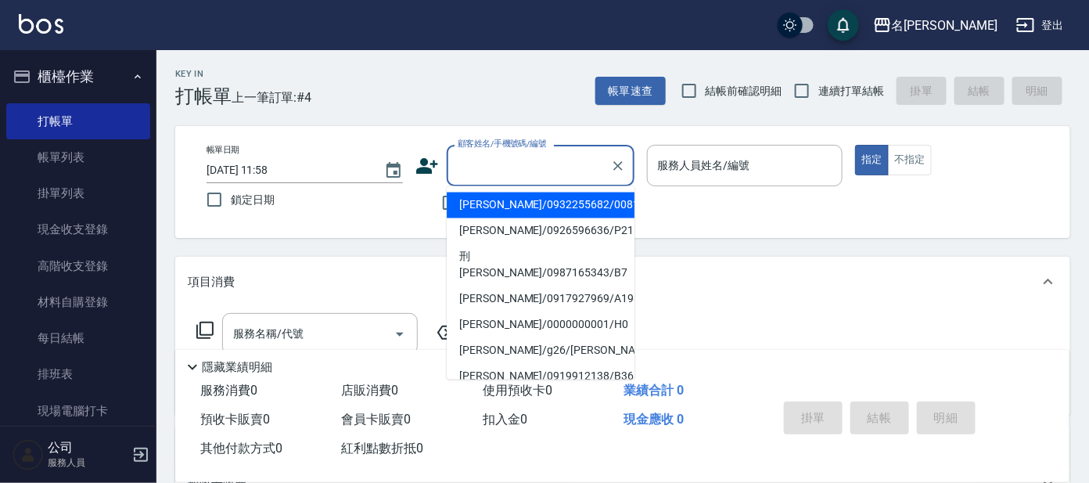
click at [530, 155] on input "顧客姓名/手機號碼/編號" at bounding box center [529, 165] width 150 height 27
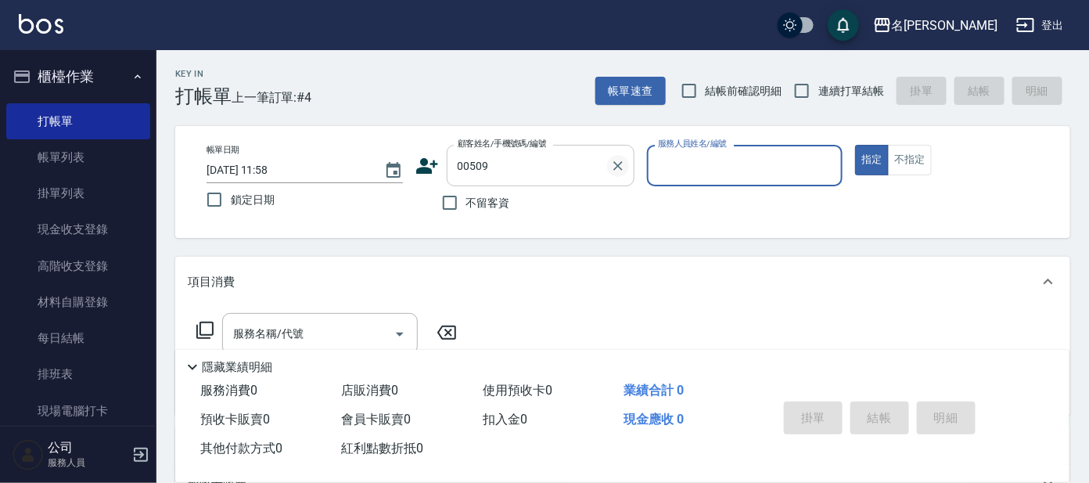
type input "[PERSON_NAME]/0952718614/00509"
type input "美君-2"
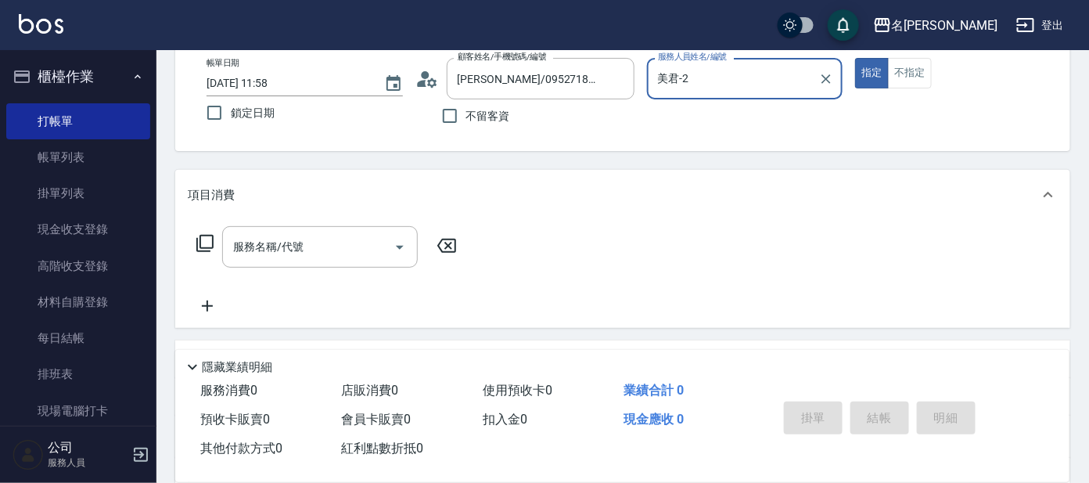
scroll to position [282, 0]
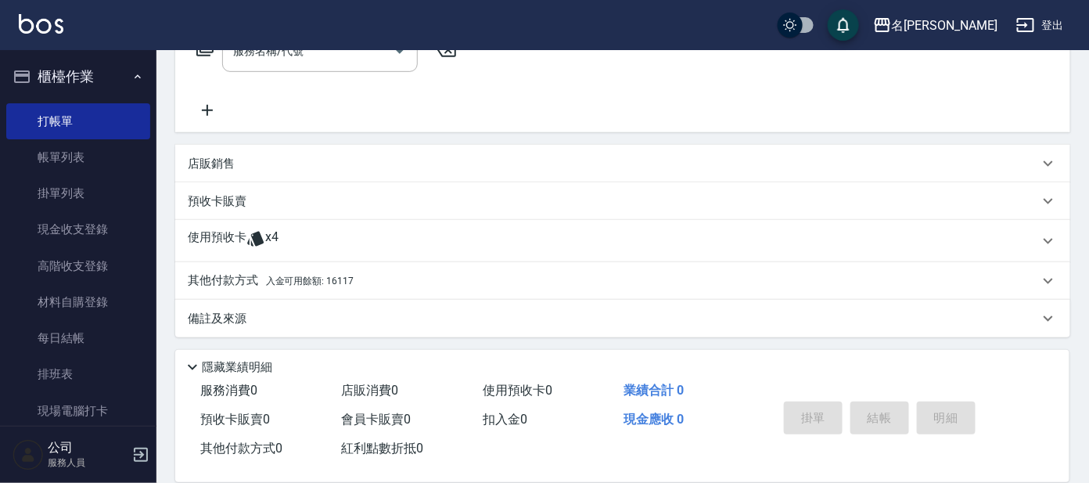
click at [310, 270] on div "其他付款方式 入金可用餘額: 16117" at bounding box center [622, 281] width 895 height 38
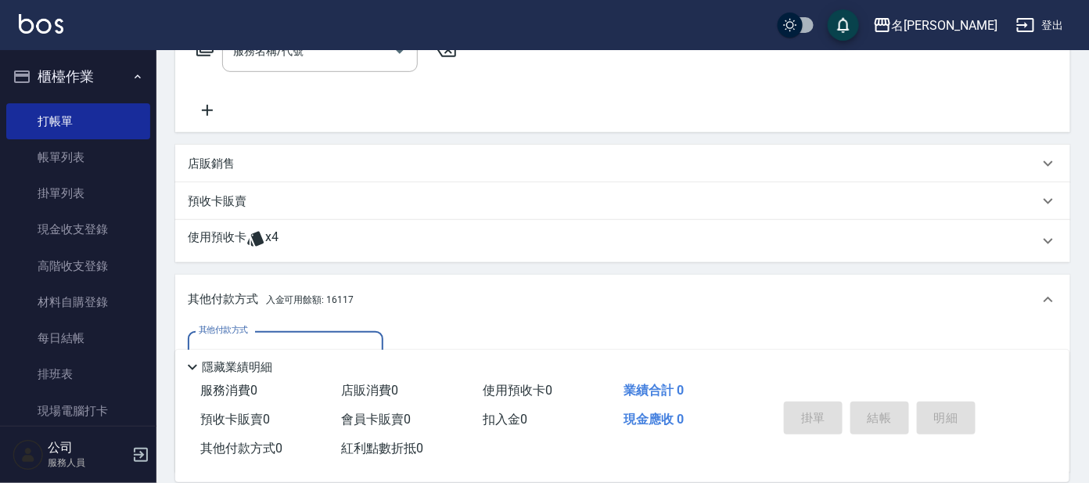
scroll to position [467, 0]
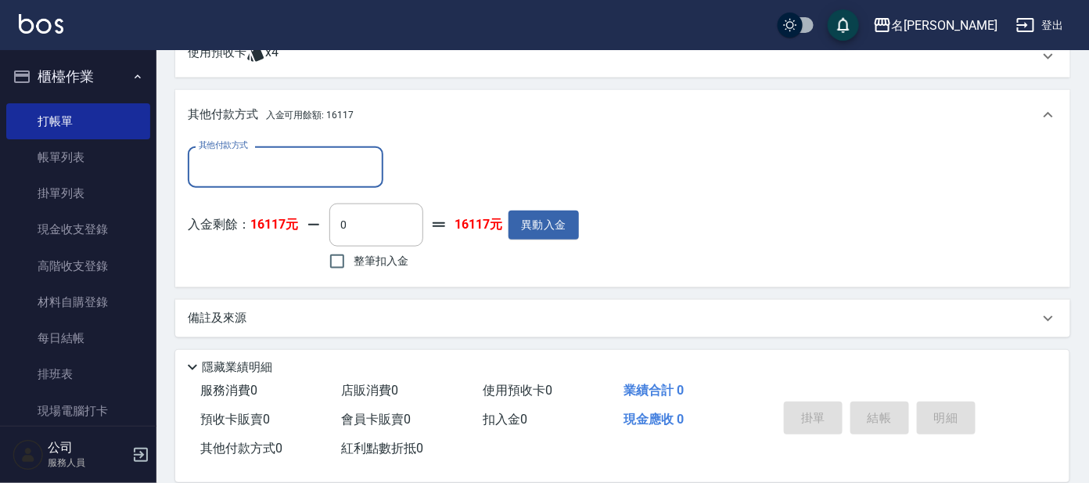
click at [384, 267] on span "整筆扣入金" at bounding box center [381, 261] width 55 height 16
click at [354, 267] on input "整筆扣入金" at bounding box center [337, 261] width 33 height 33
checkbox input "true"
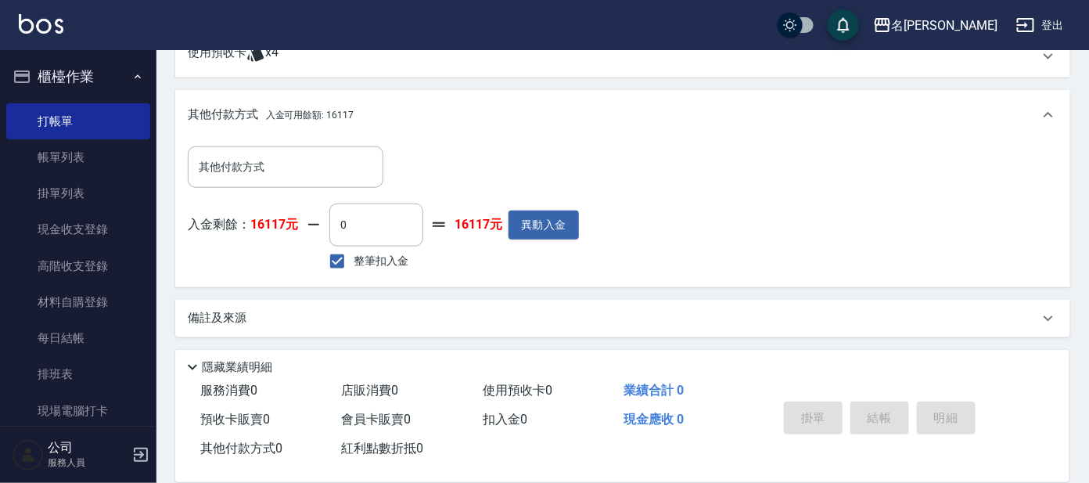
scroll to position [174, 0]
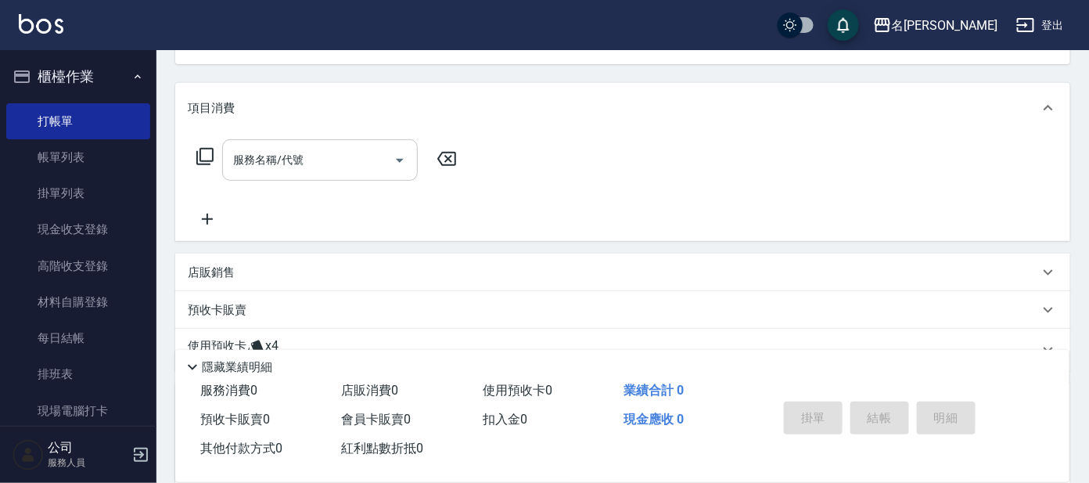
click at [262, 156] on input "服務名稱/代號" at bounding box center [308, 159] width 158 height 27
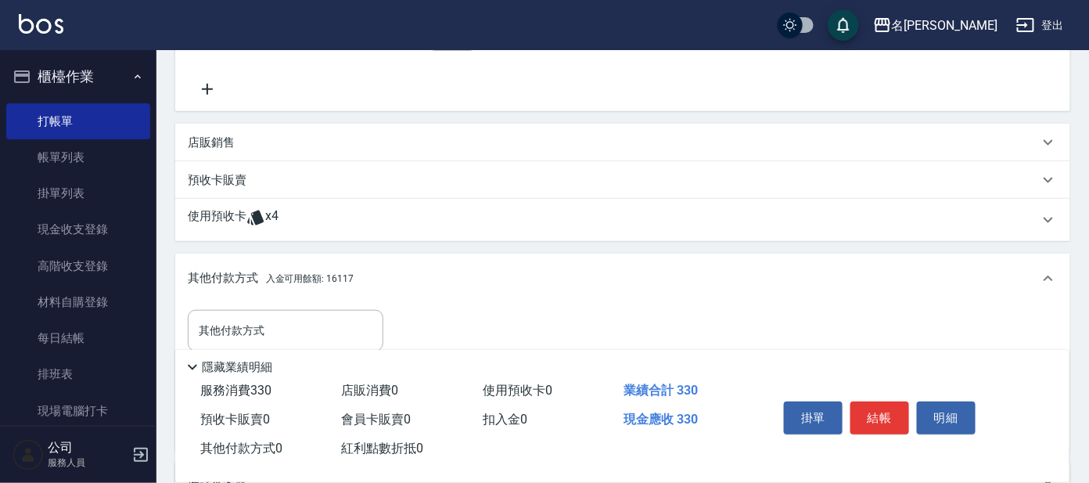
scroll to position [467, 0]
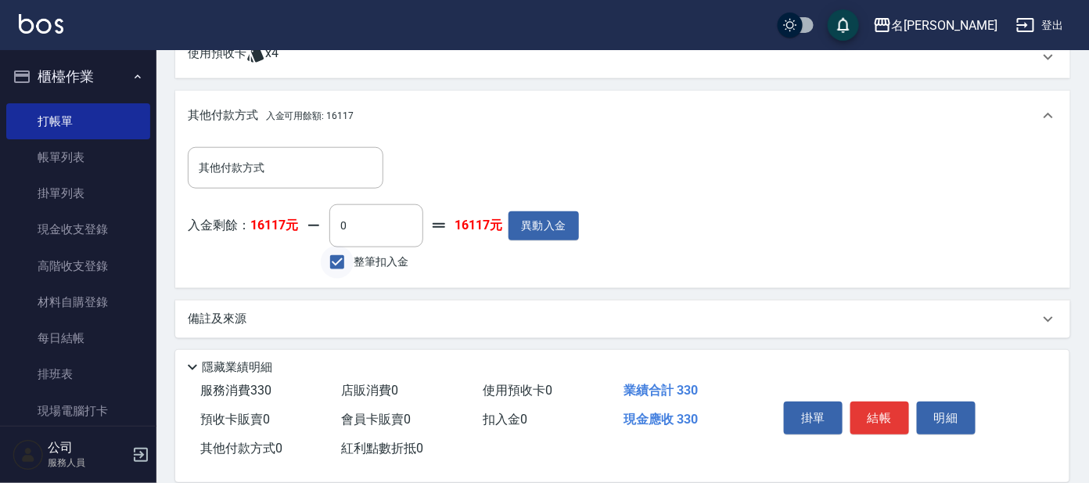
type input "高階洗髮(500)"
click at [350, 257] on input "整筆扣入金" at bounding box center [337, 262] width 33 height 33
click at [339, 257] on input "整筆扣入金" at bounding box center [337, 262] width 33 height 33
checkbox input "true"
type input "330"
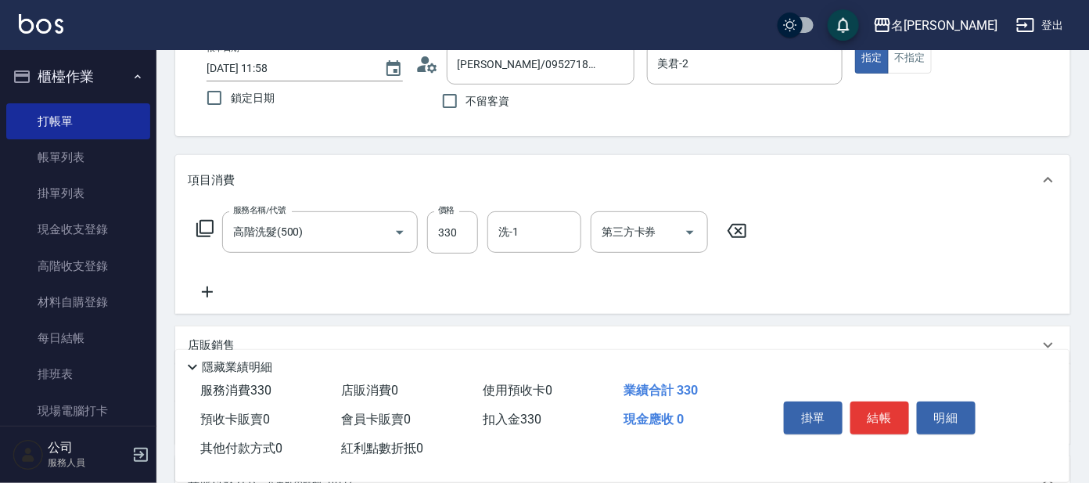
scroll to position [0, 0]
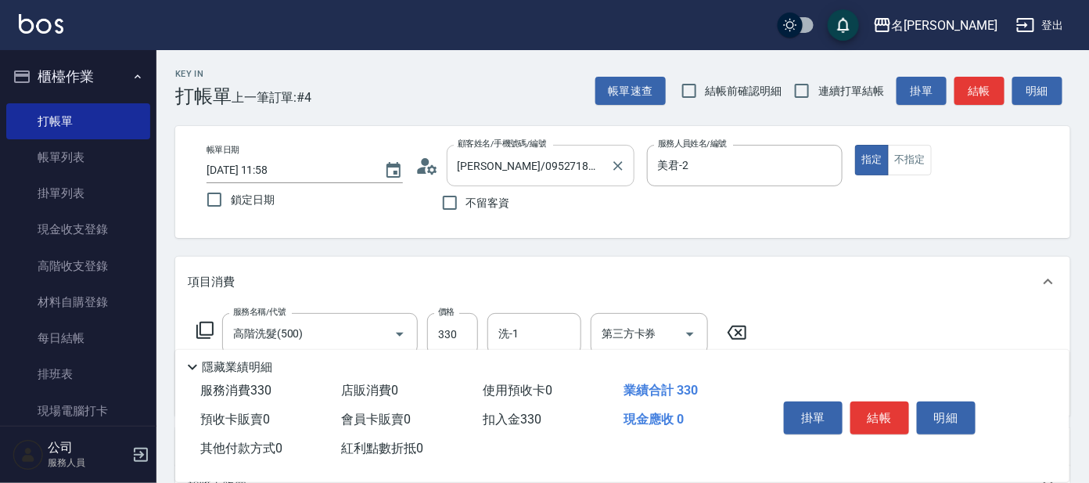
click at [626, 157] on div at bounding box center [617, 165] width 20 height 41
click at [618, 164] on icon "Clear" at bounding box center [617, 165] width 9 height 9
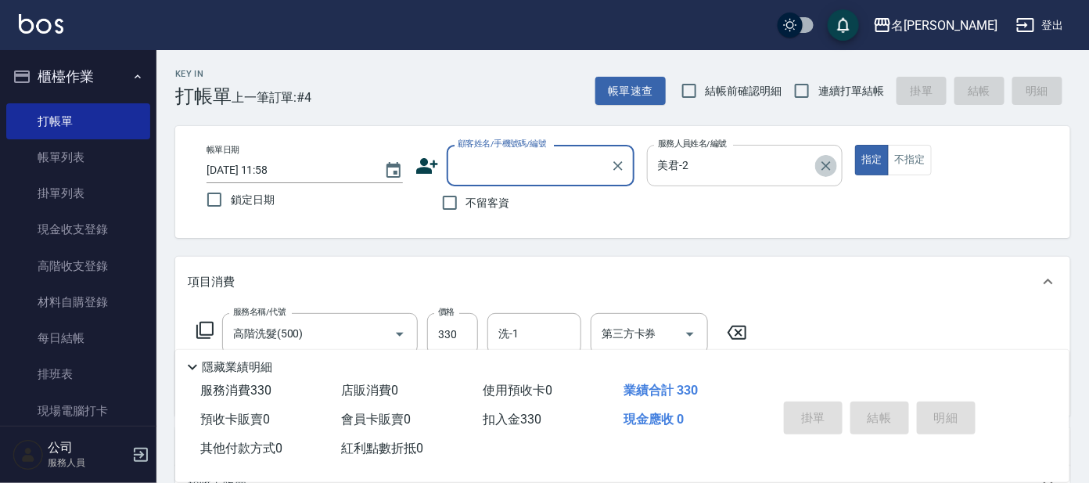
click at [832, 164] on icon "Clear" at bounding box center [826, 166] width 16 height 16
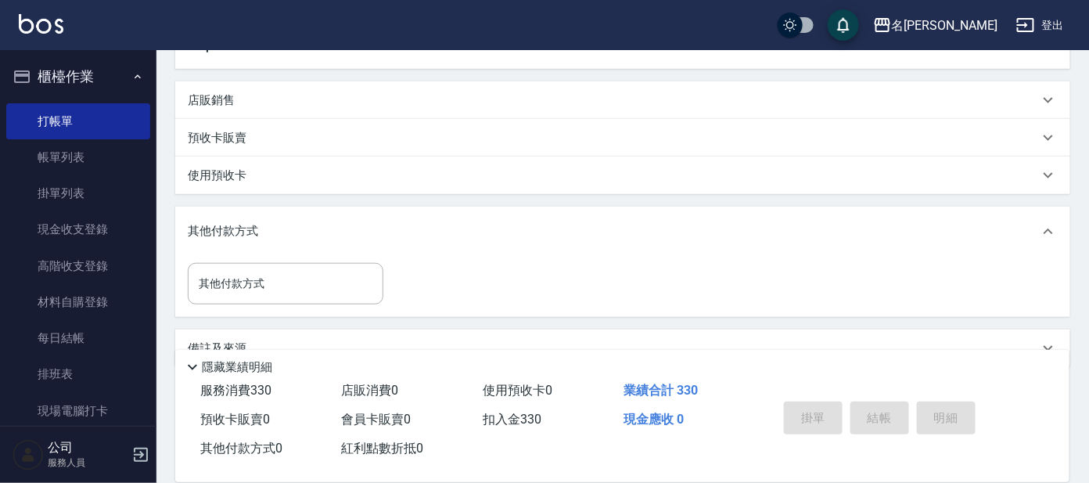
scroll to position [377, 0]
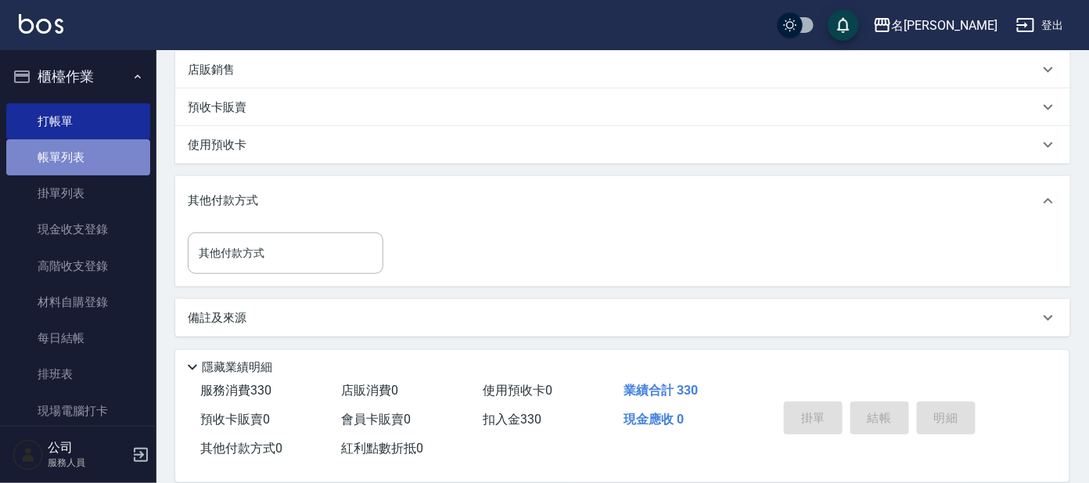
click at [93, 160] on link "帳單列表" at bounding box center [78, 157] width 144 height 36
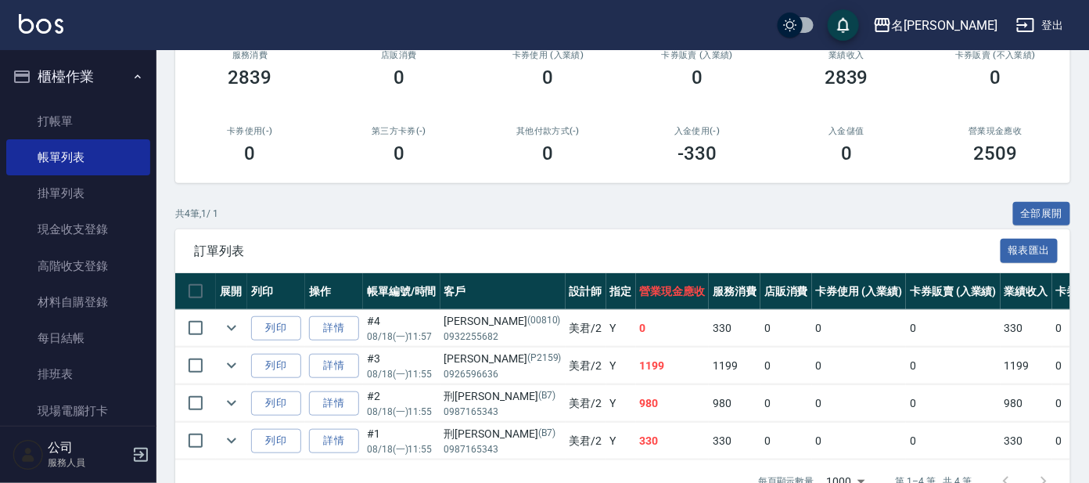
scroll to position [262, 0]
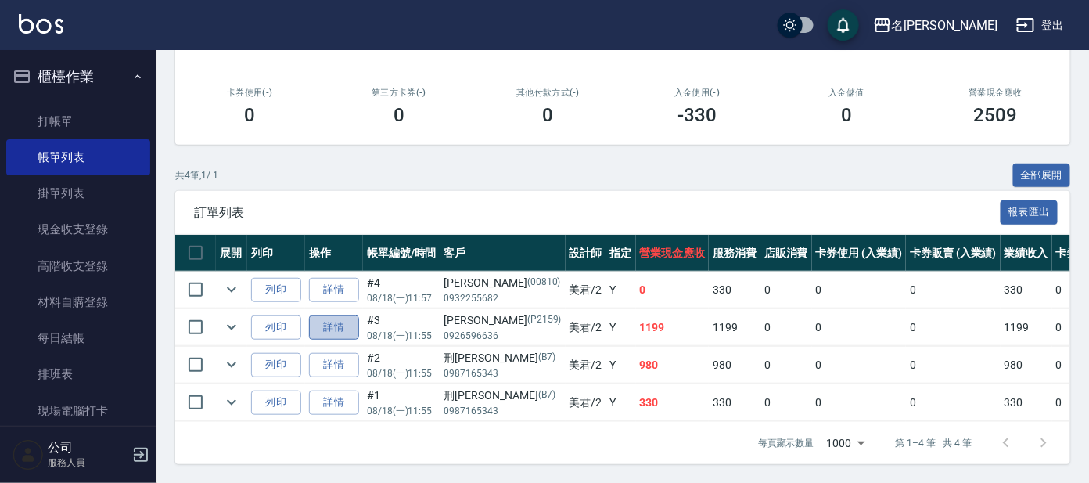
click at [343, 315] on link "詳情" at bounding box center [334, 327] width 50 height 24
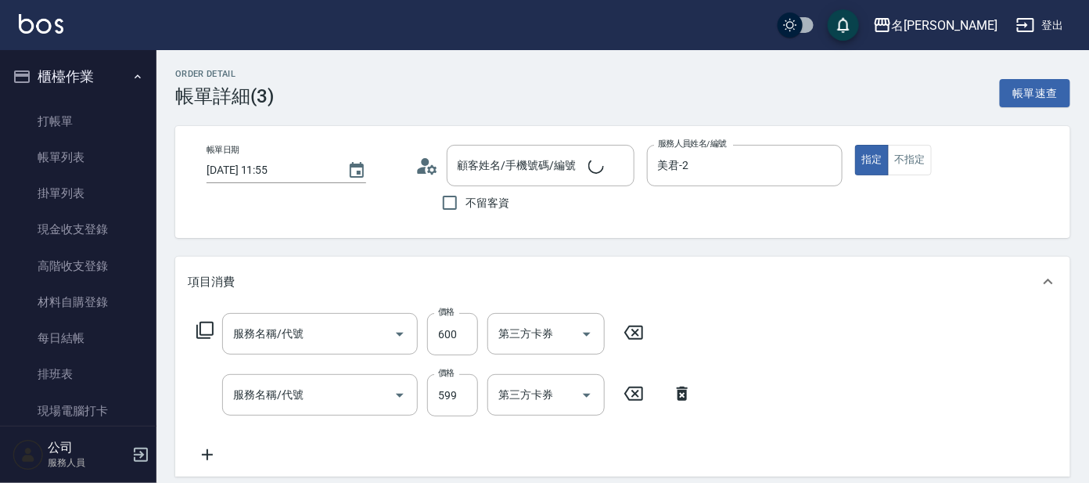
type input "[DATE] 11:55"
type input "美君-2"
type input "剪髮 講師級設計師(300)"
type input "清潔舒醒頭皮(110)"
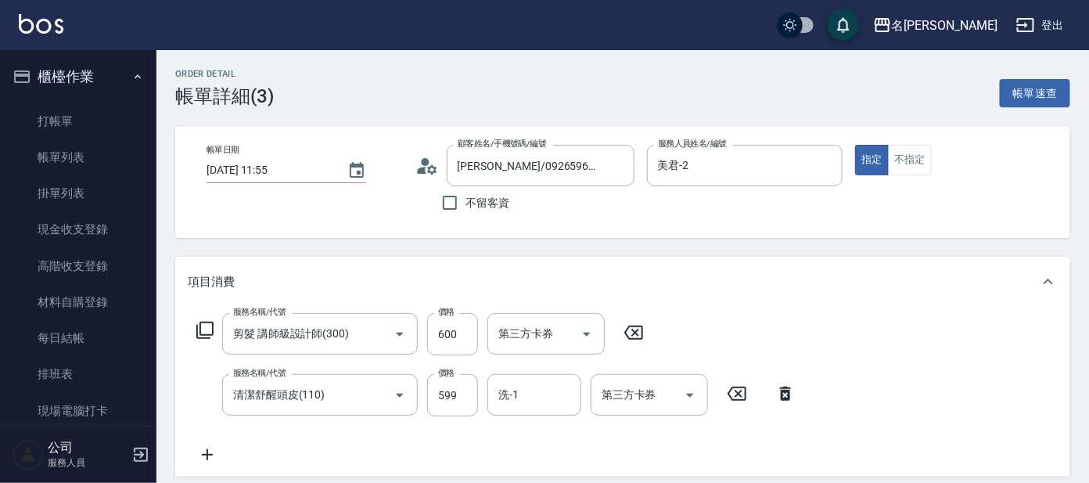
type input "[PERSON_NAME]/0926596636/P2159"
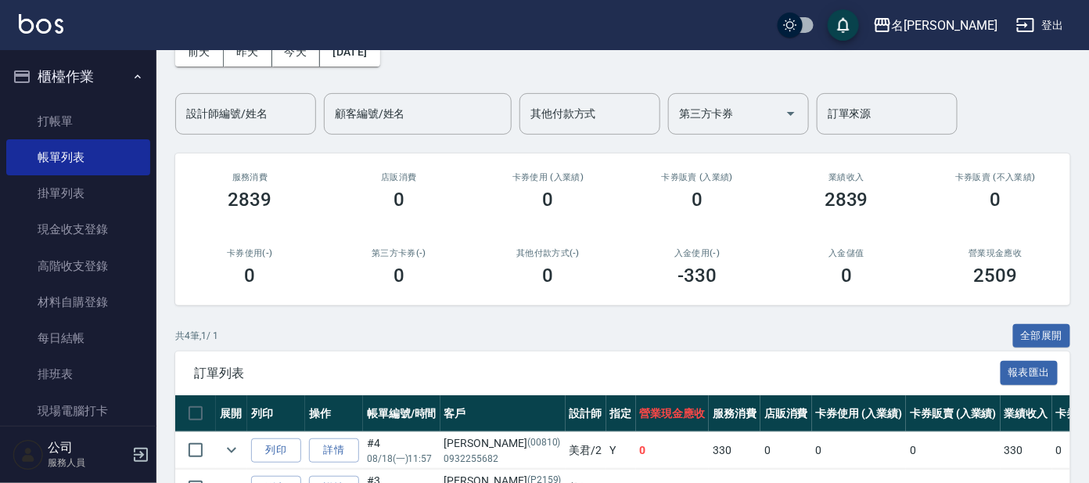
scroll to position [262, 0]
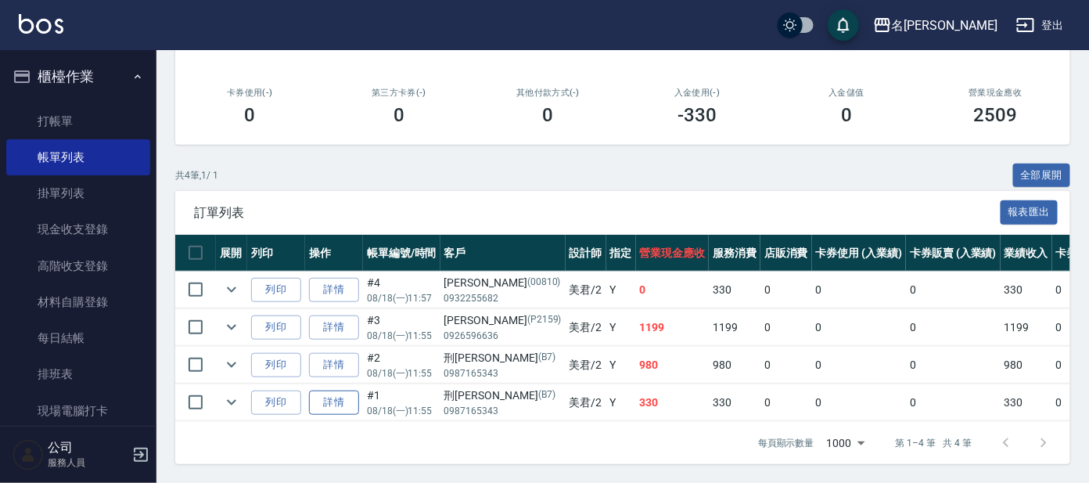
click at [344, 390] on link "詳情" at bounding box center [334, 402] width 50 height 24
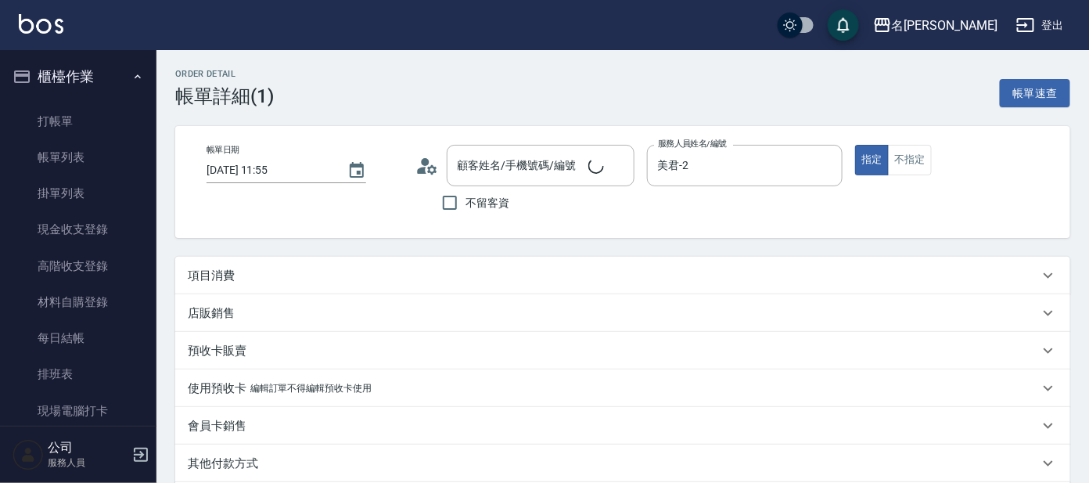
type input "[DATE] 11:55"
type input "美君-2"
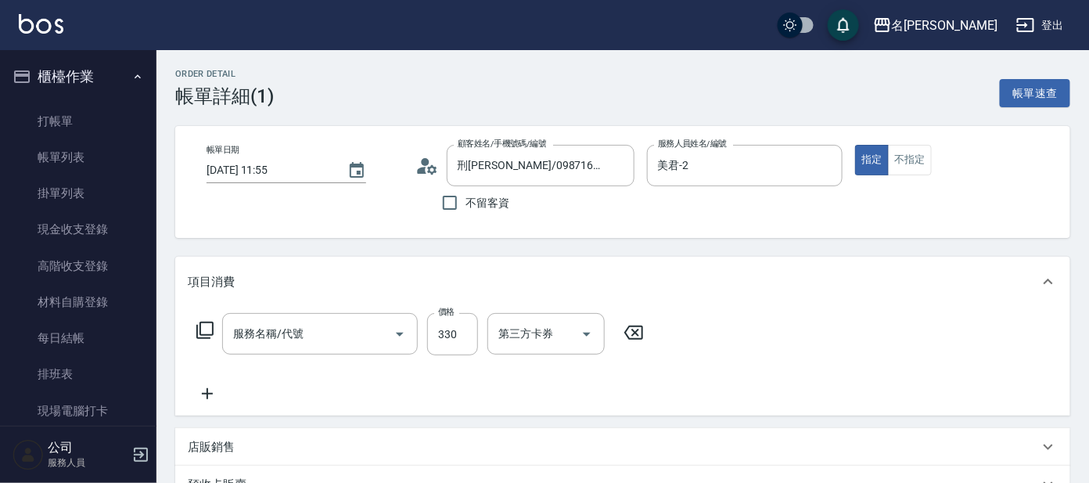
type input "刑[PERSON_NAME]/0987165343/B7"
type input "高階洗髮(500)"
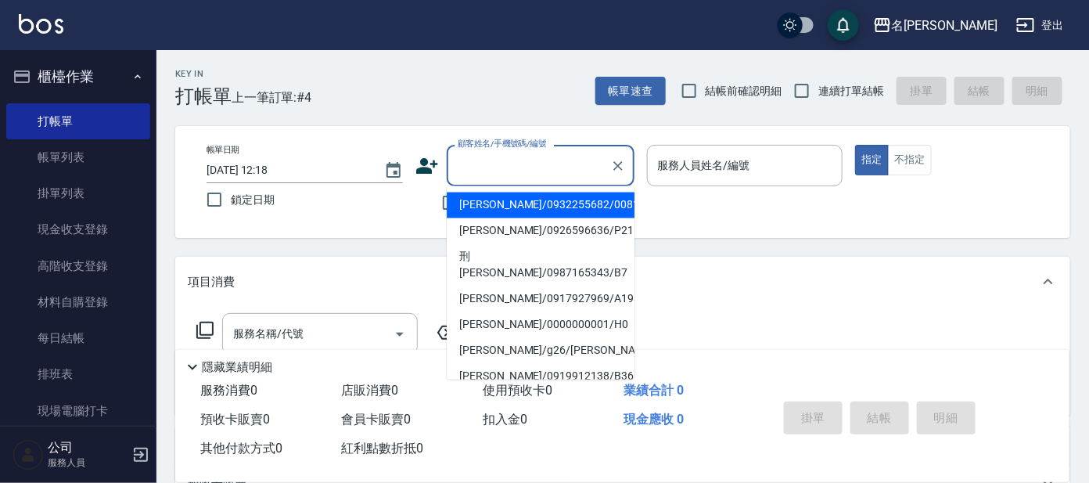
click at [471, 178] on input "顧客姓名/手機號碼/編號" at bounding box center [529, 165] width 150 height 27
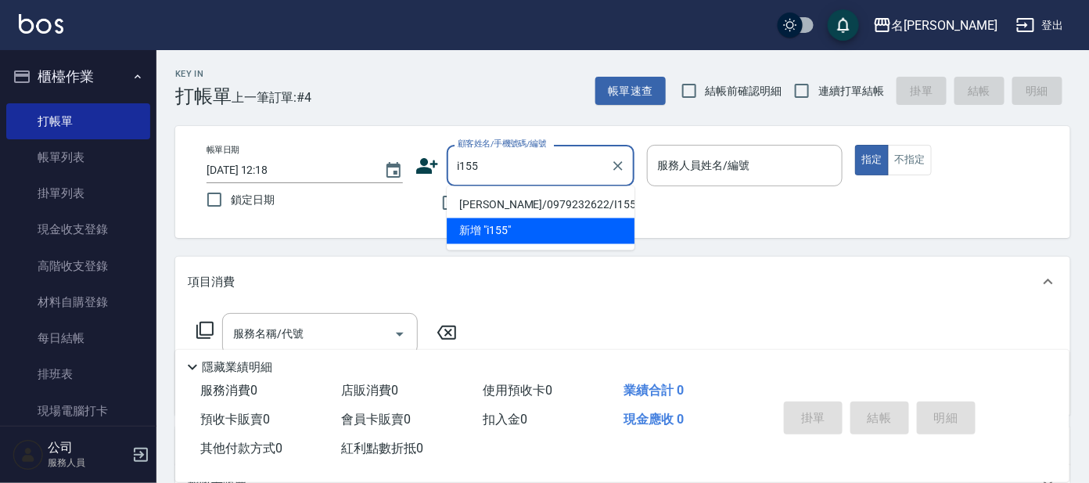
click at [615, 197] on li "[PERSON_NAME]/0979232622/I155" at bounding box center [541, 205] width 188 height 26
type input "[PERSON_NAME]/0979232622/I155"
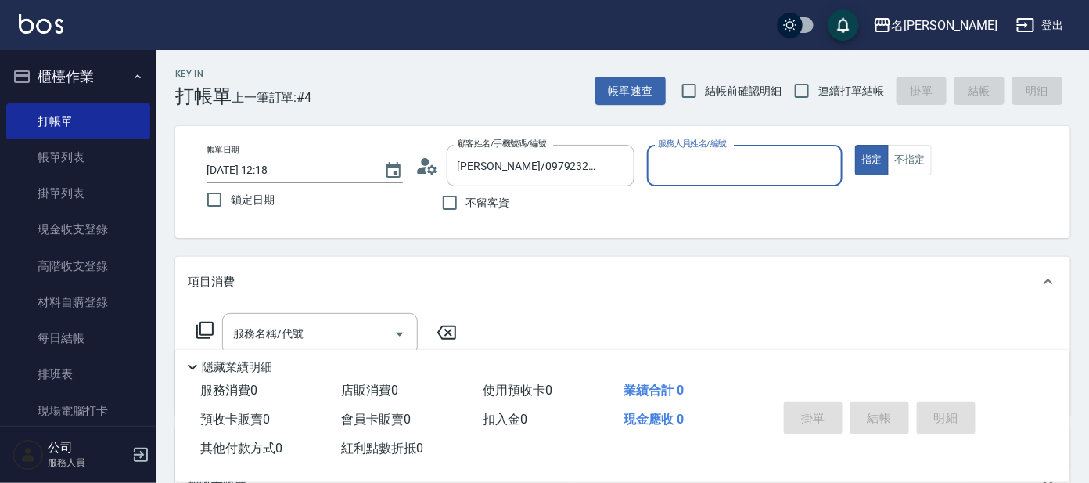
type input "Ada-9"
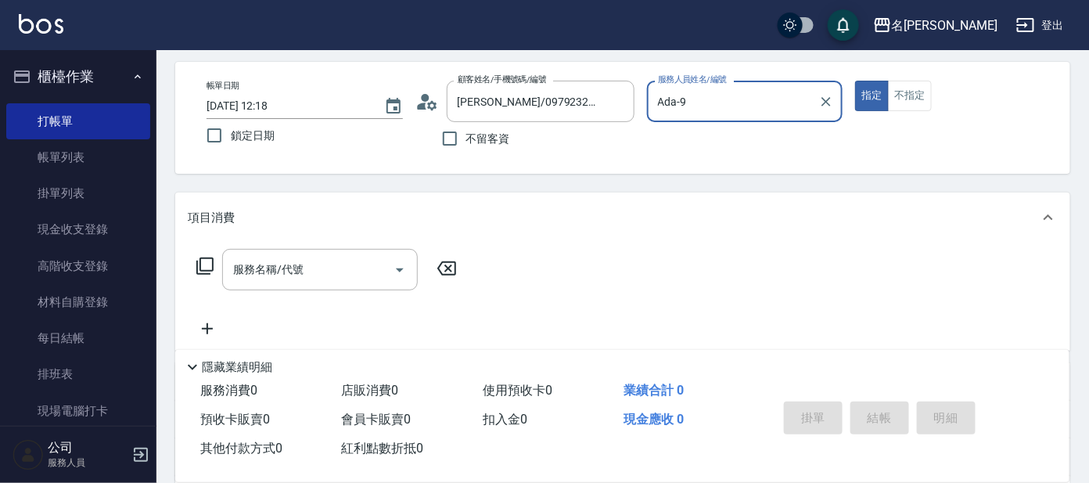
scroll to position [97, 0]
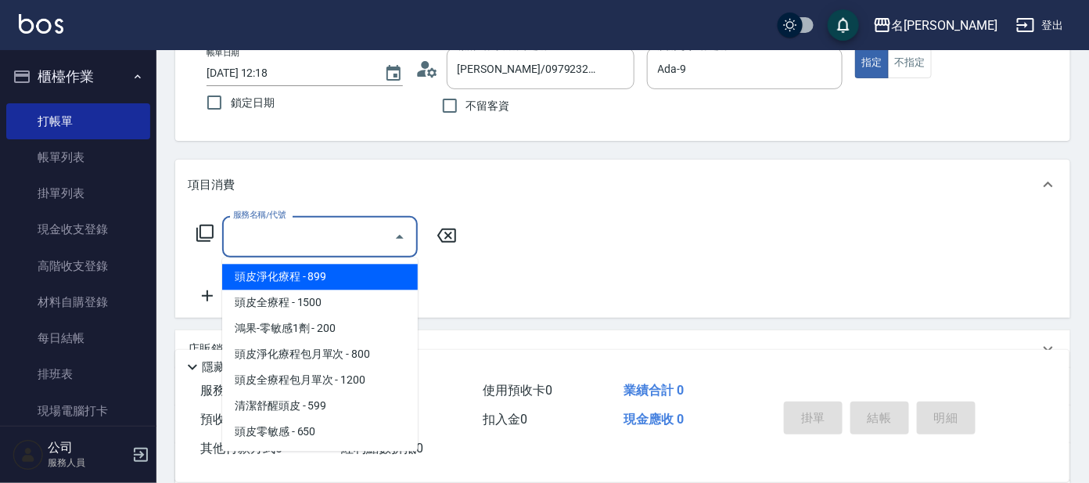
click at [355, 229] on input "服務名稱/代號" at bounding box center [308, 236] width 158 height 27
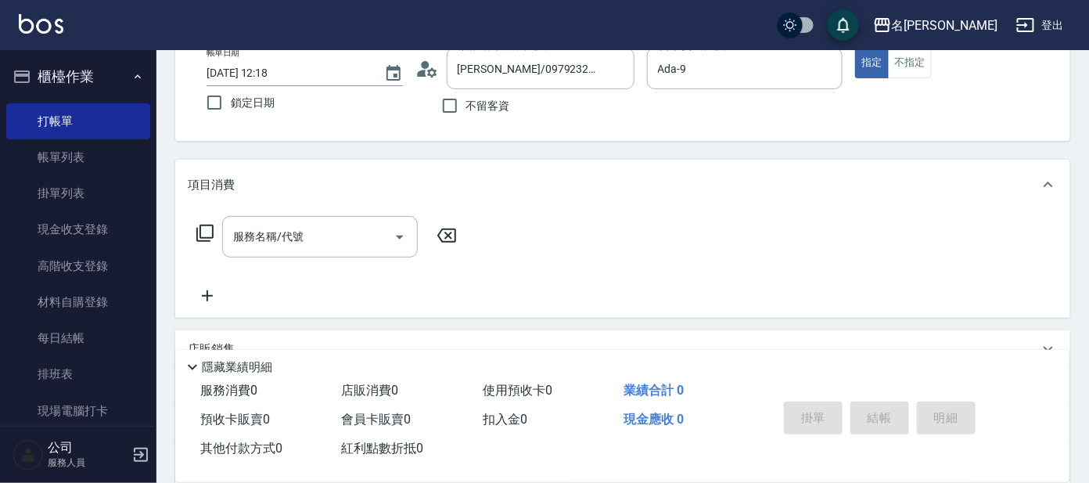
click at [210, 225] on icon at bounding box center [204, 233] width 17 height 17
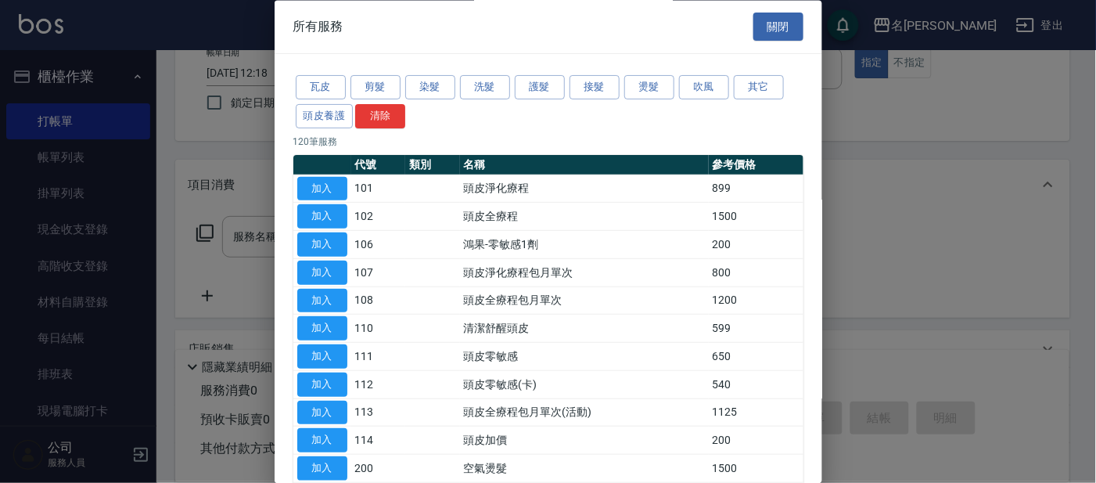
click at [202, 232] on div at bounding box center [548, 241] width 1096 height 483
drag, startPoint x: 201, startPoint y: 224, endPoint x: 259, endPoint y: 172, distance: 77.6
click at [202, 224] on div at bounding box center [548, 241] width 1096 height 483
click at [337, 117] on button "頭皮養護" at bounding box center [325, 116] width 58 height 24
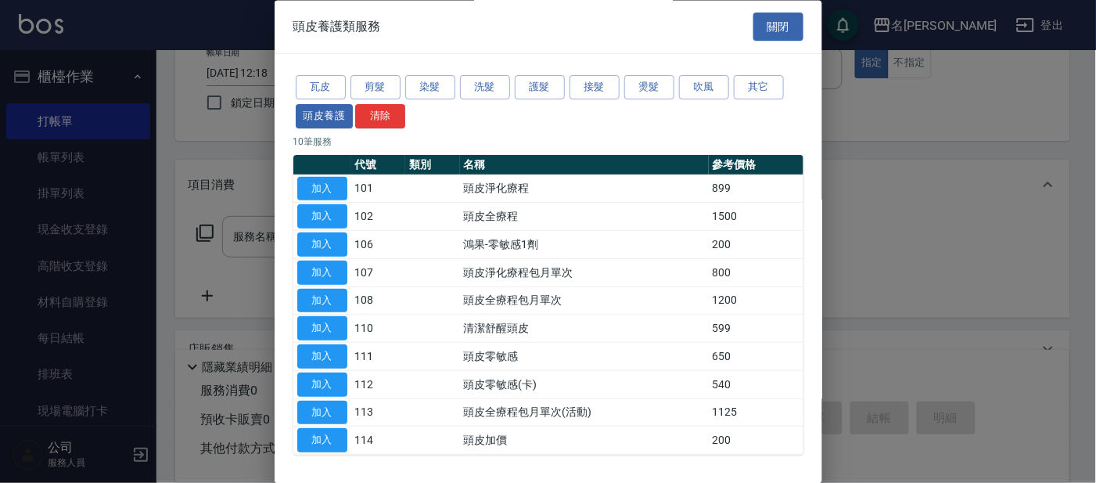
click at [332, 322] on button "加入" at bounding box center [322, 329] width 50 height 24
type input "清潔舒醒頭皮(110)"
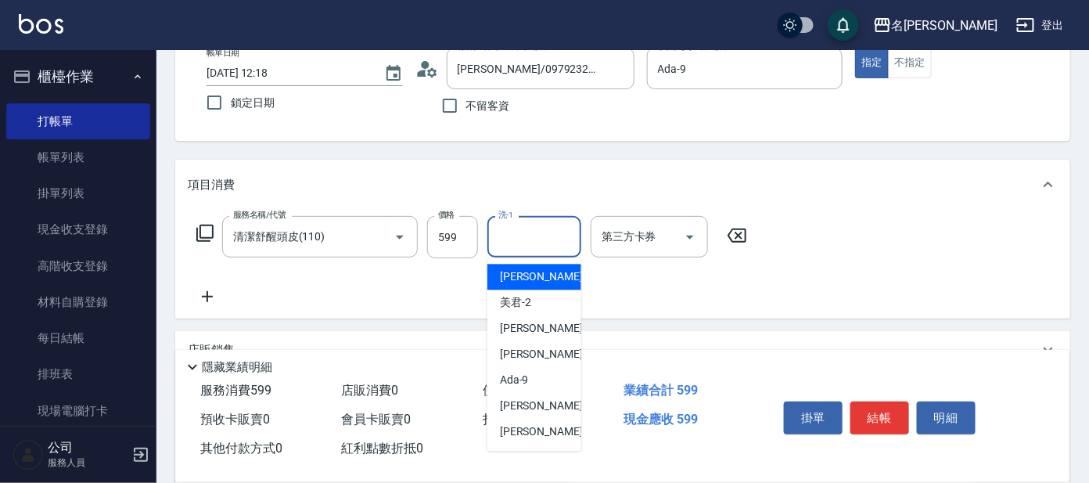
click at [541, 243] on input "洗-1" at bounding box center [534, 236] width 80 height 27
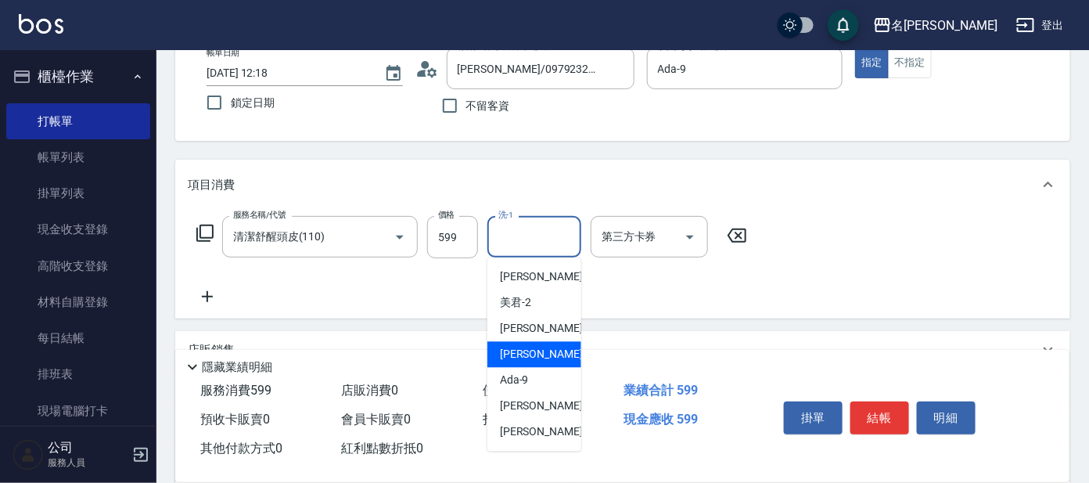
scroll to position [77, 0]
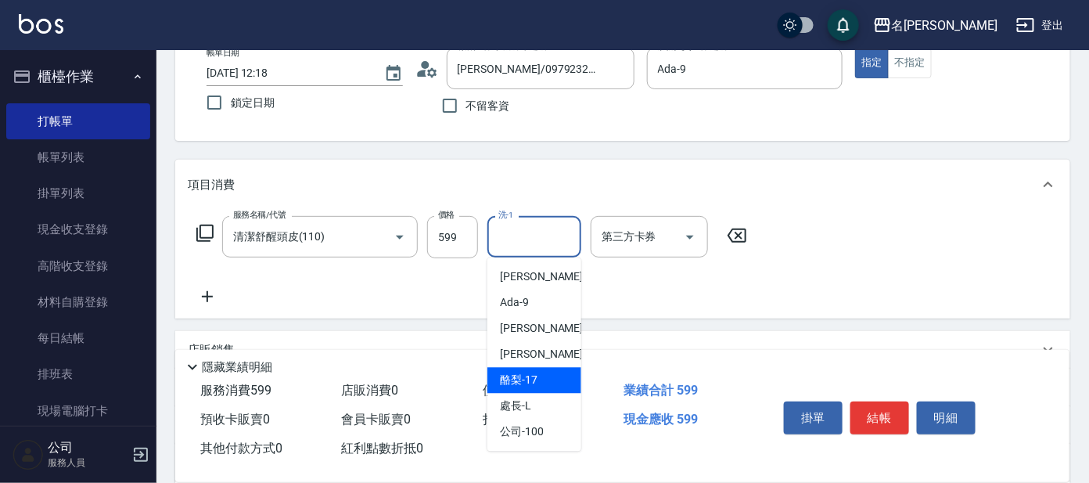
click at [527, 376] on span "酪梨 -17" at bounding box center [519, 380] width 38 height 16
type input "酪梨-17"
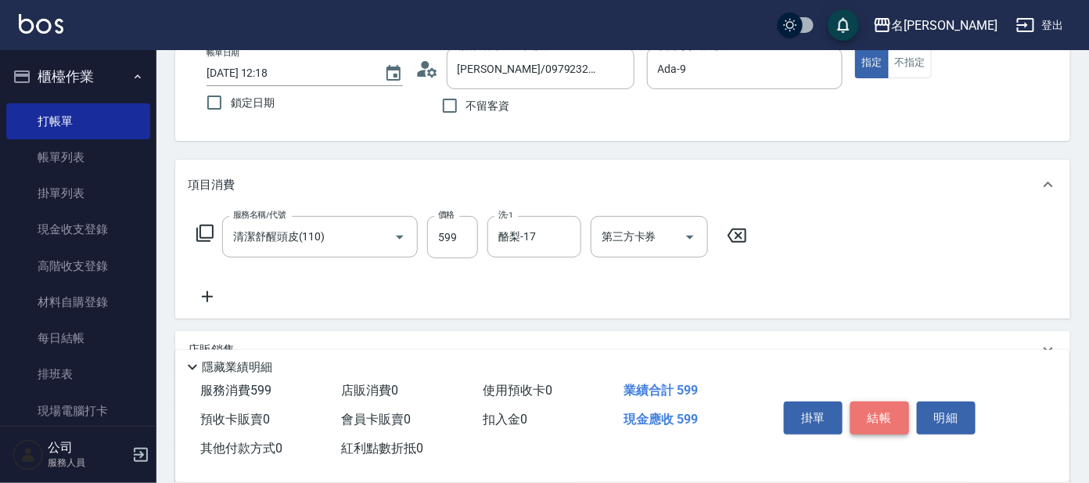
click at [879, 415] on button "結帳" at bounding box center [879, 417] width 59 height 33
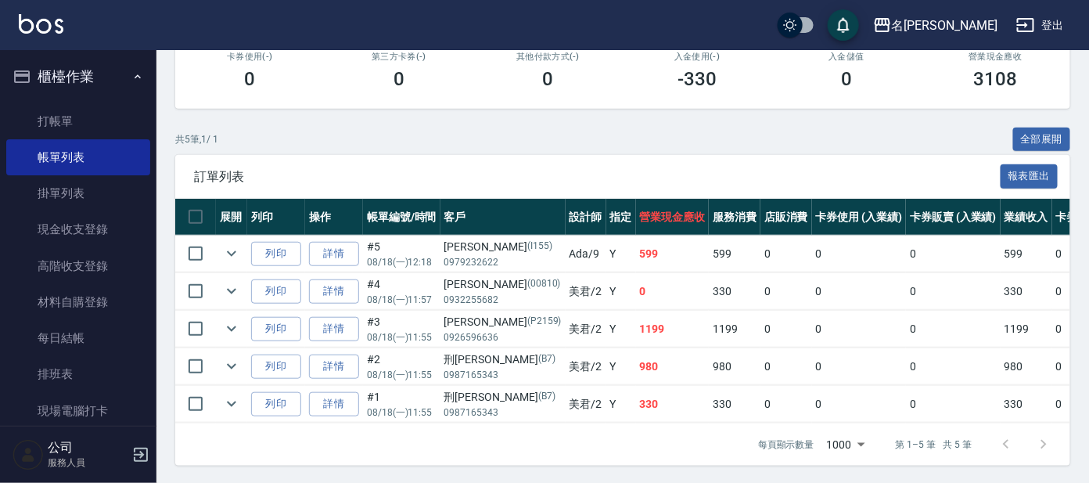
scroll to position [300, 0]
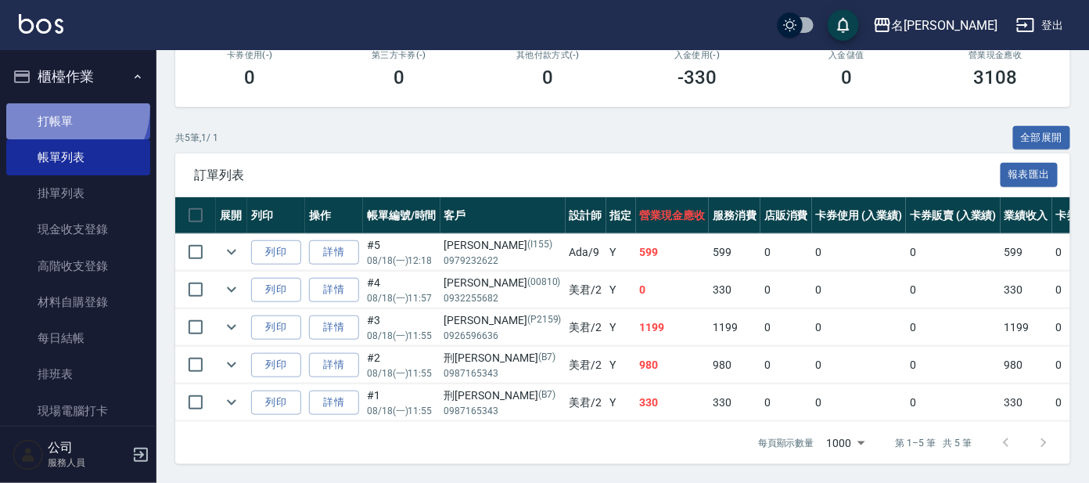
click at [63, 107] on link "打帳單" at bounding box center [78, 121] width 144 height 36
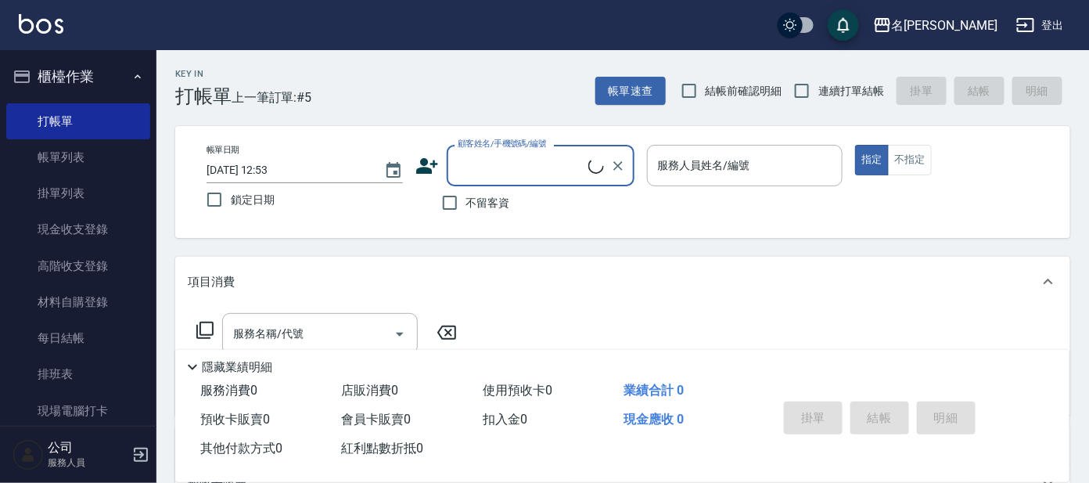
click at [517, 162] on input "顧客姓名/手機號碼/編號" at bounding box center [521, 165] width 135 height 27
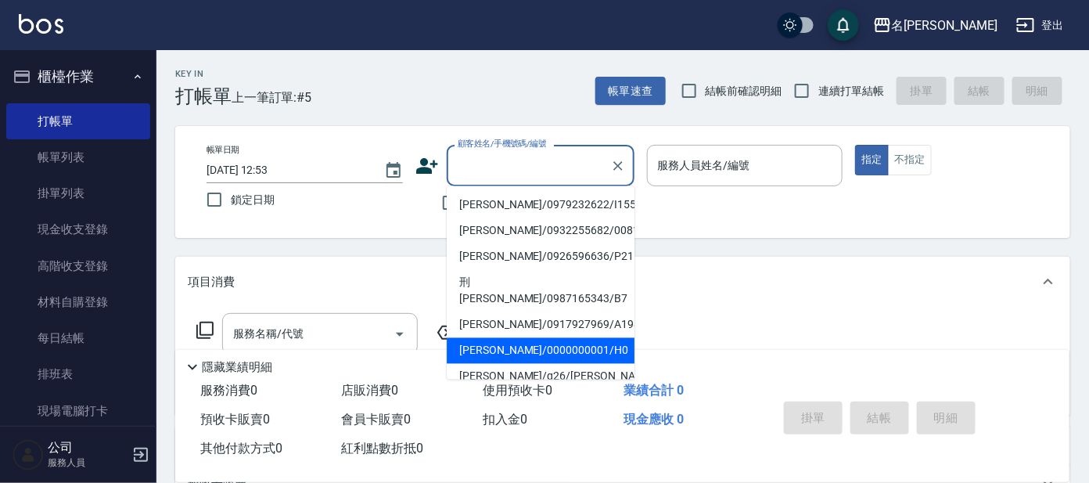
click at [541, 338] on li "[PERSON_NAME]/0000000001/H0" at bounding box center [541, 351] width 188 height 26
type input "[PERSON_NAME]/0000000001/H0"
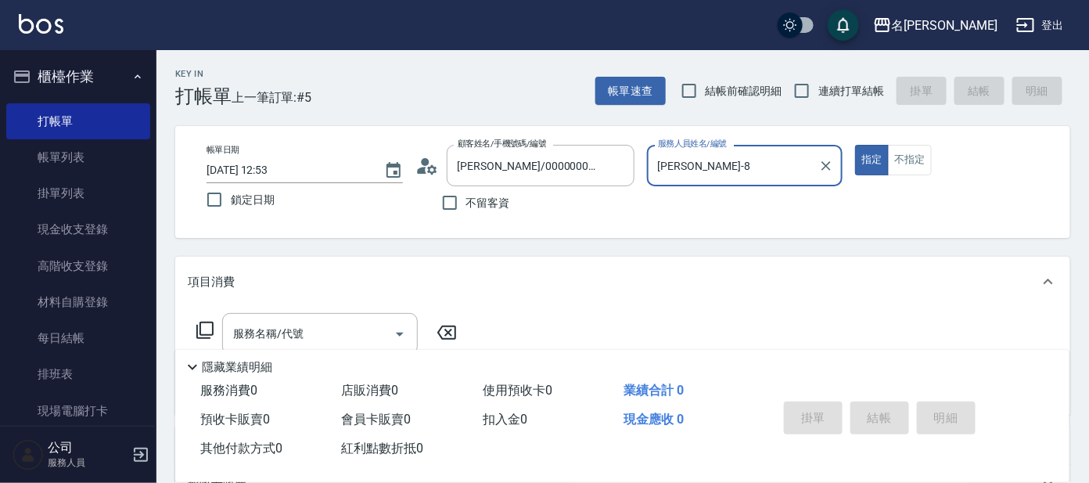
type input "[PERSON_NAME]-8"
click at [896, 157] on button "不指定" at bounding box center [910, 160] width 44 height 31
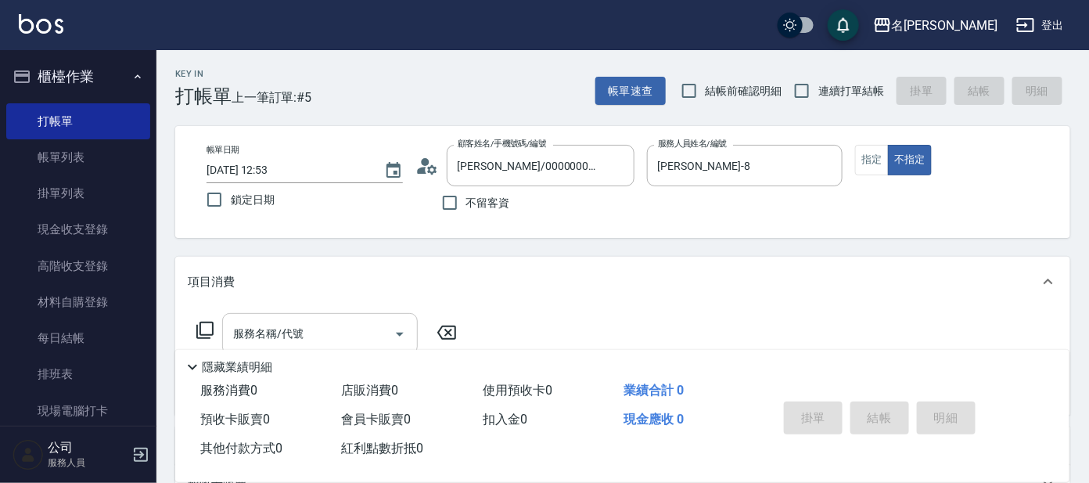
click at [299, 336] on input "服務名稱/代號" at bounding box center [308, 333] width 158 height 27
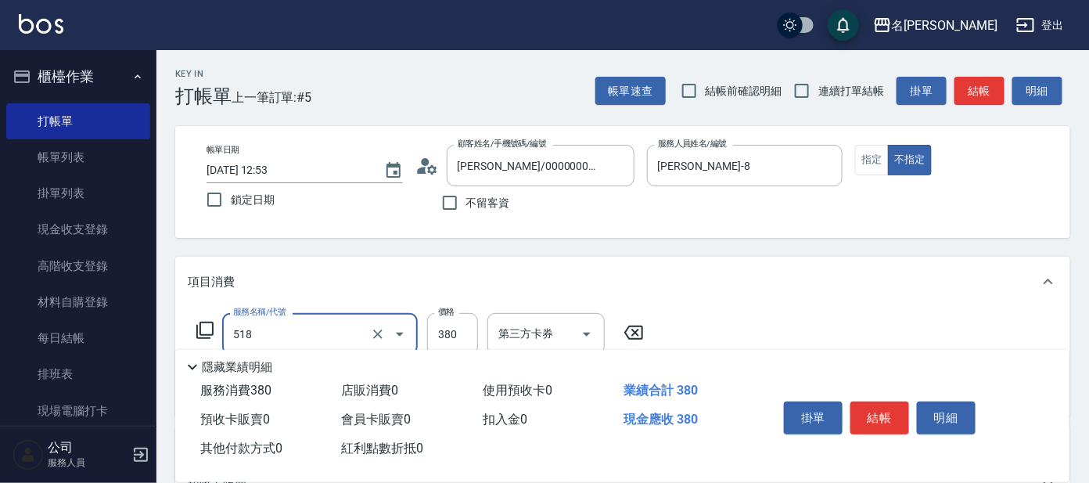
type input "舒壓+洗髮+養髮(518)"
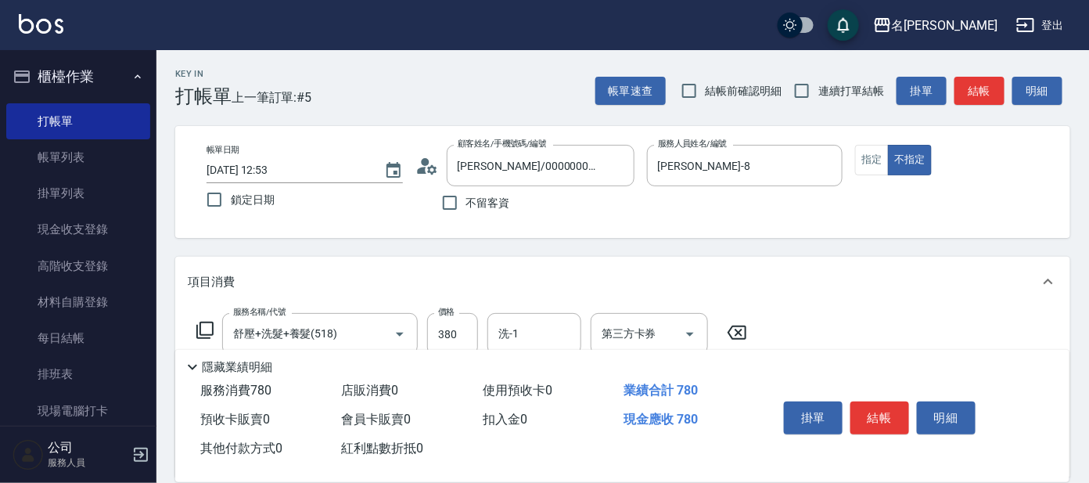
type input "剪髮C級設計師(303)"
